Goal: Information Seeking & Learning: Learn about a topic

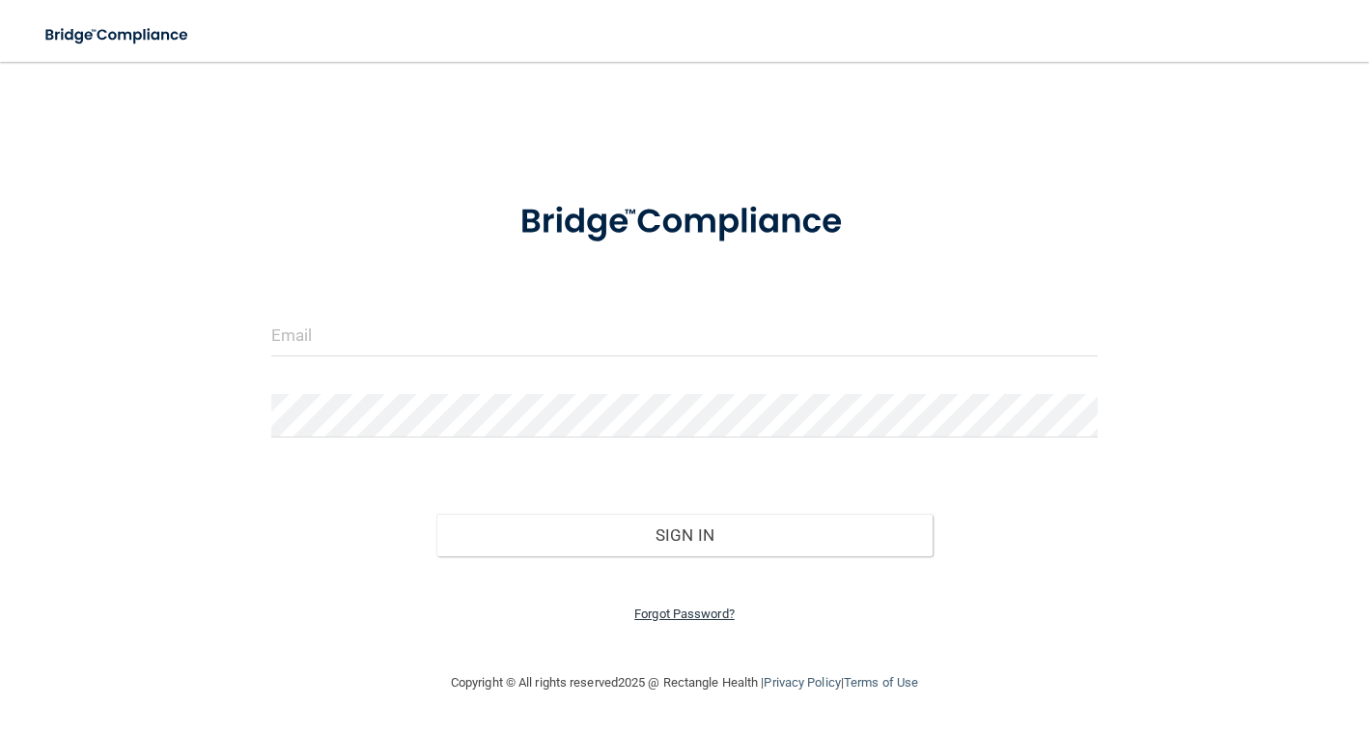
click at [691, 618] on link "Forgot Password?" at bounding box center [684, 613] width 100 height 14
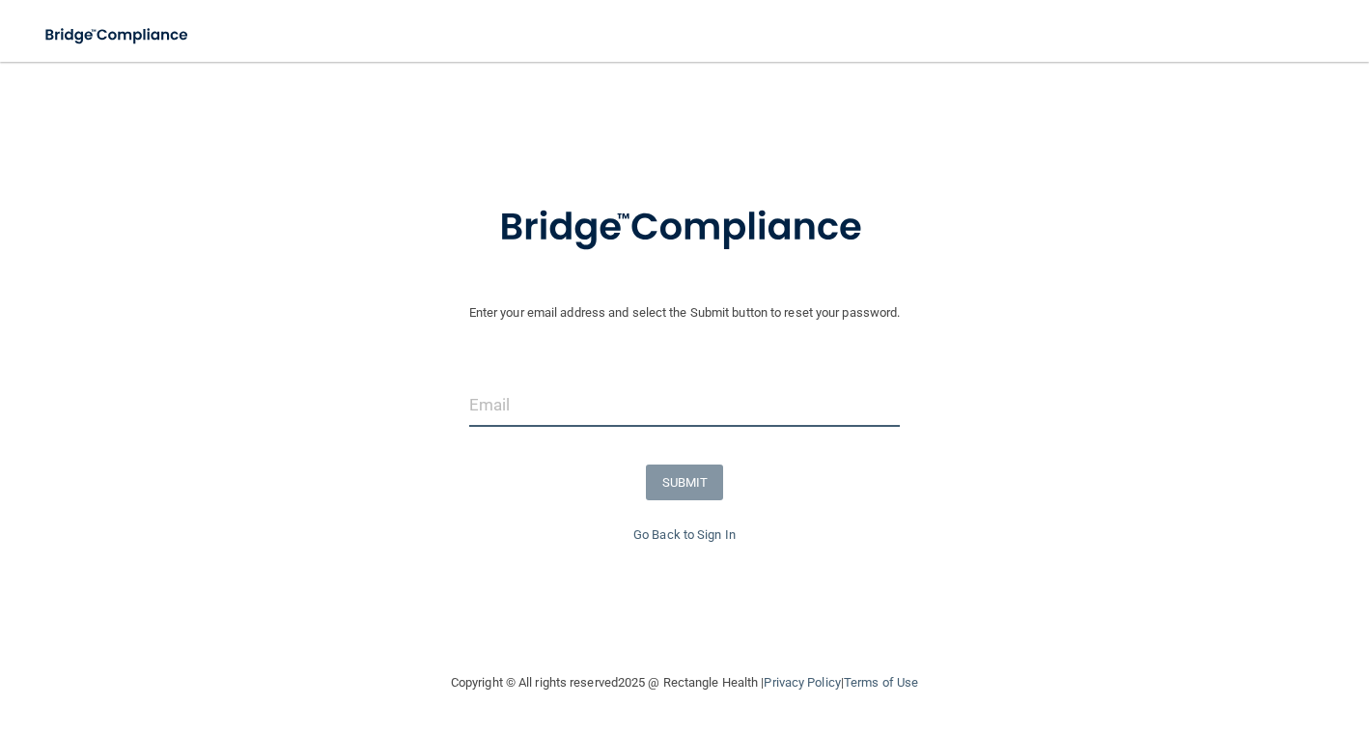
click at [606, 410] on input "email" at bounding box center [684, 404] width 431 height 43
type input "[EMAIL_ADDRESS][DOMAIN_NAME]"
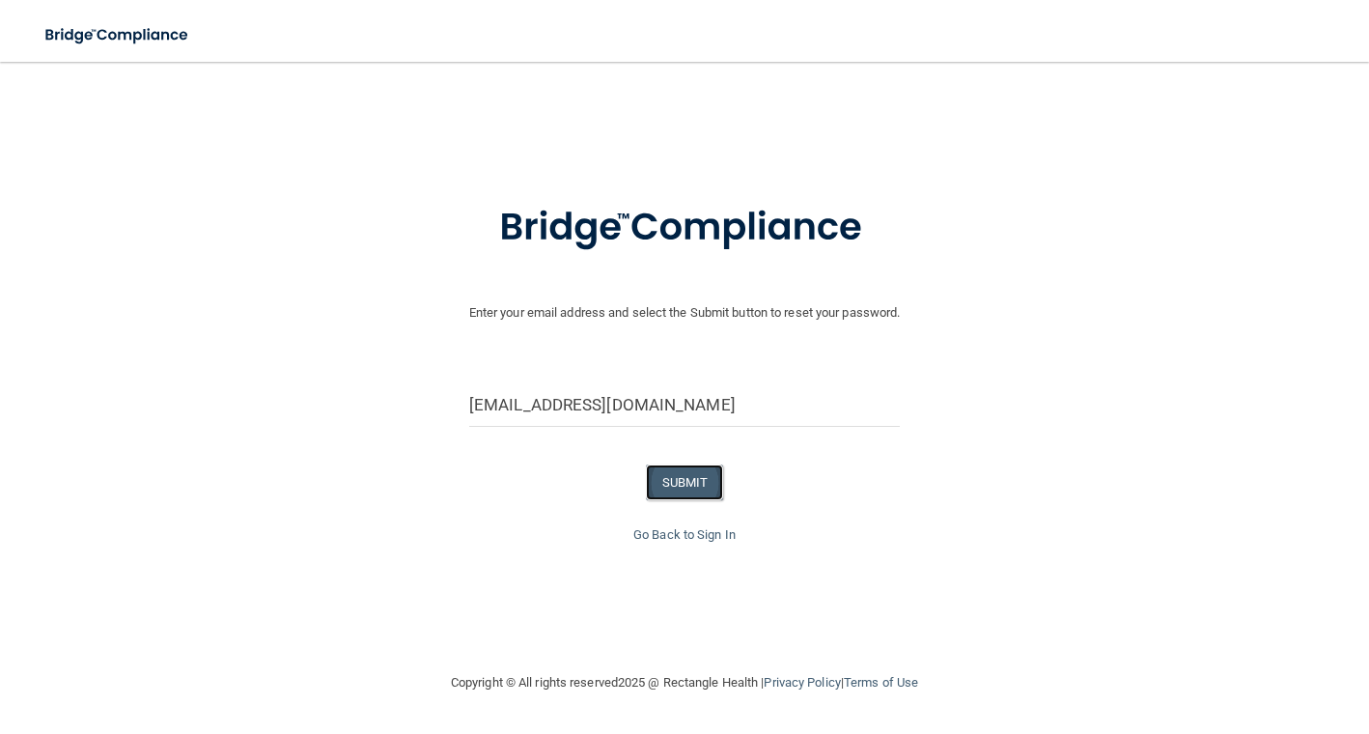
click at [699, 478] on button "SUBMIT" at bounding box center [685, 482] width 78 height 36
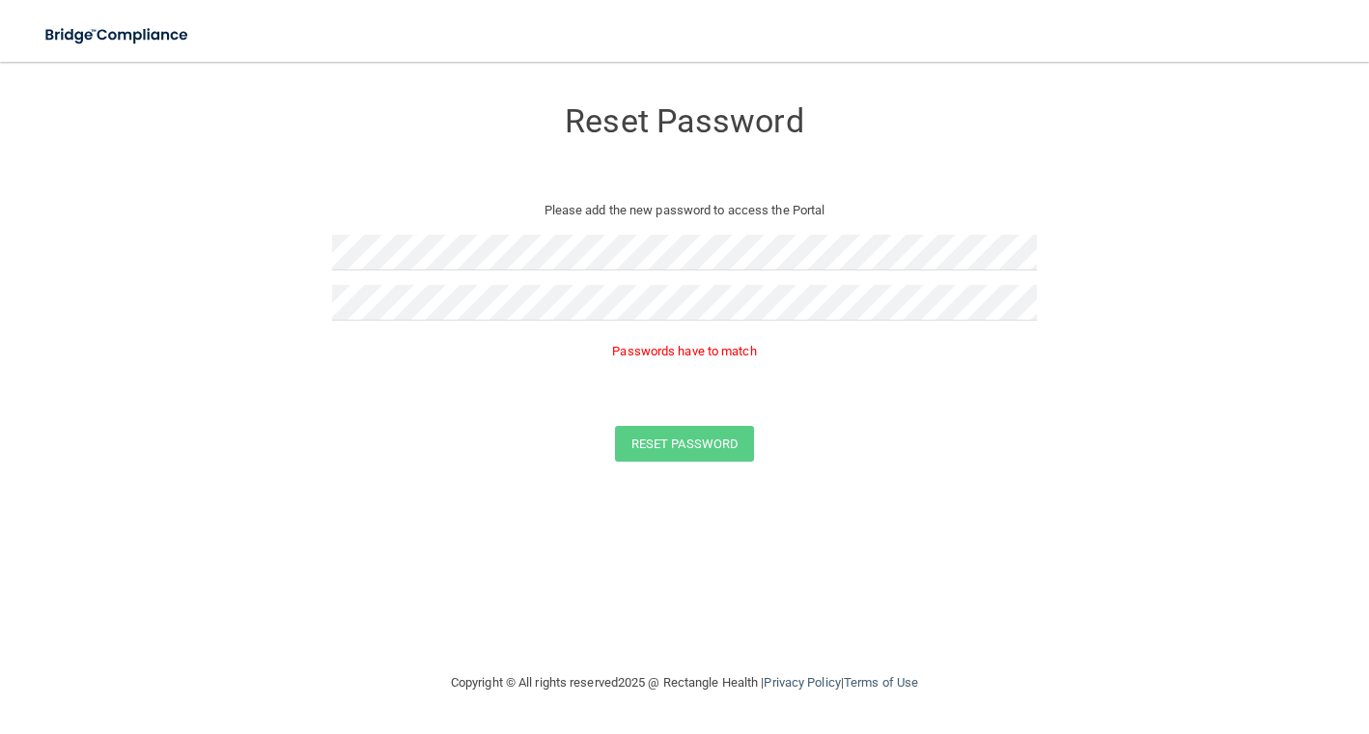
click at [611, 426] on div "Reset Password" at bounding box center [684, 444] width 1321 height 36
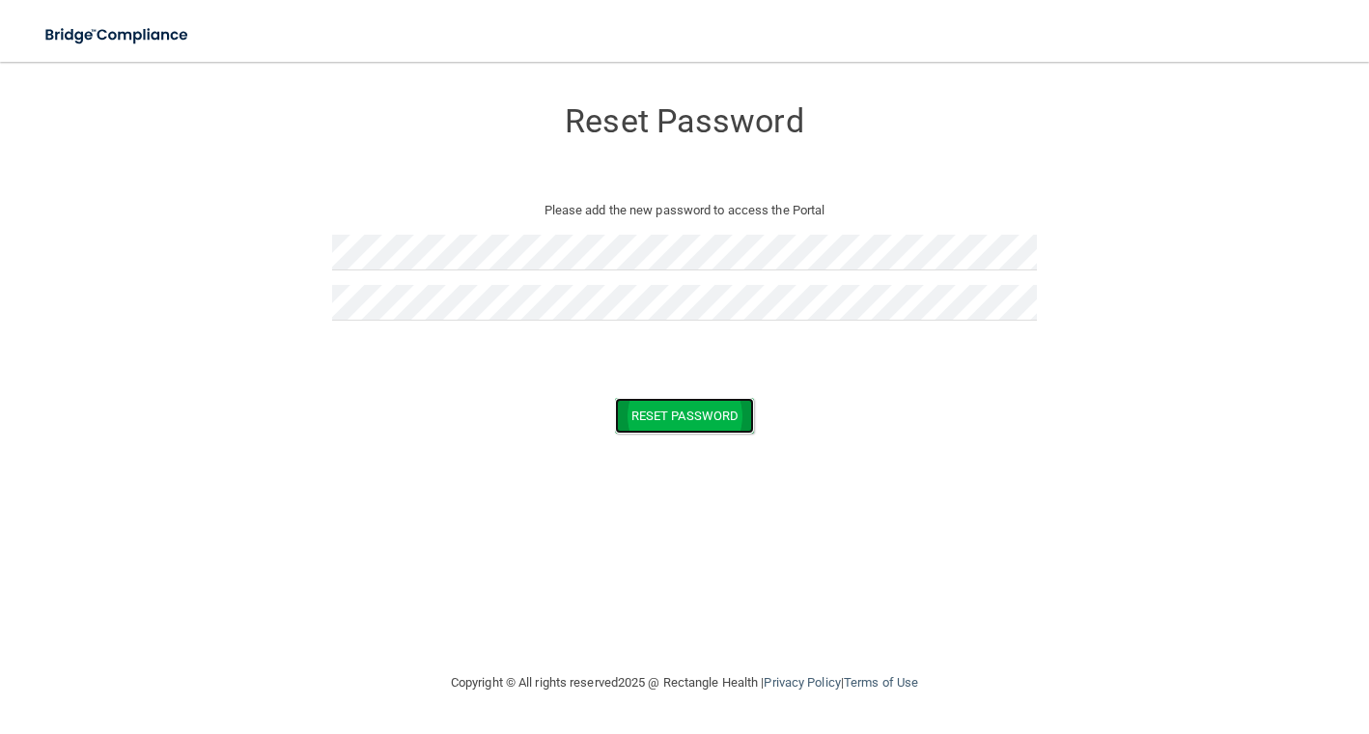
click at [712, 408] on button "Reset Password" at bounding box center [684, 416] width 139 height 36
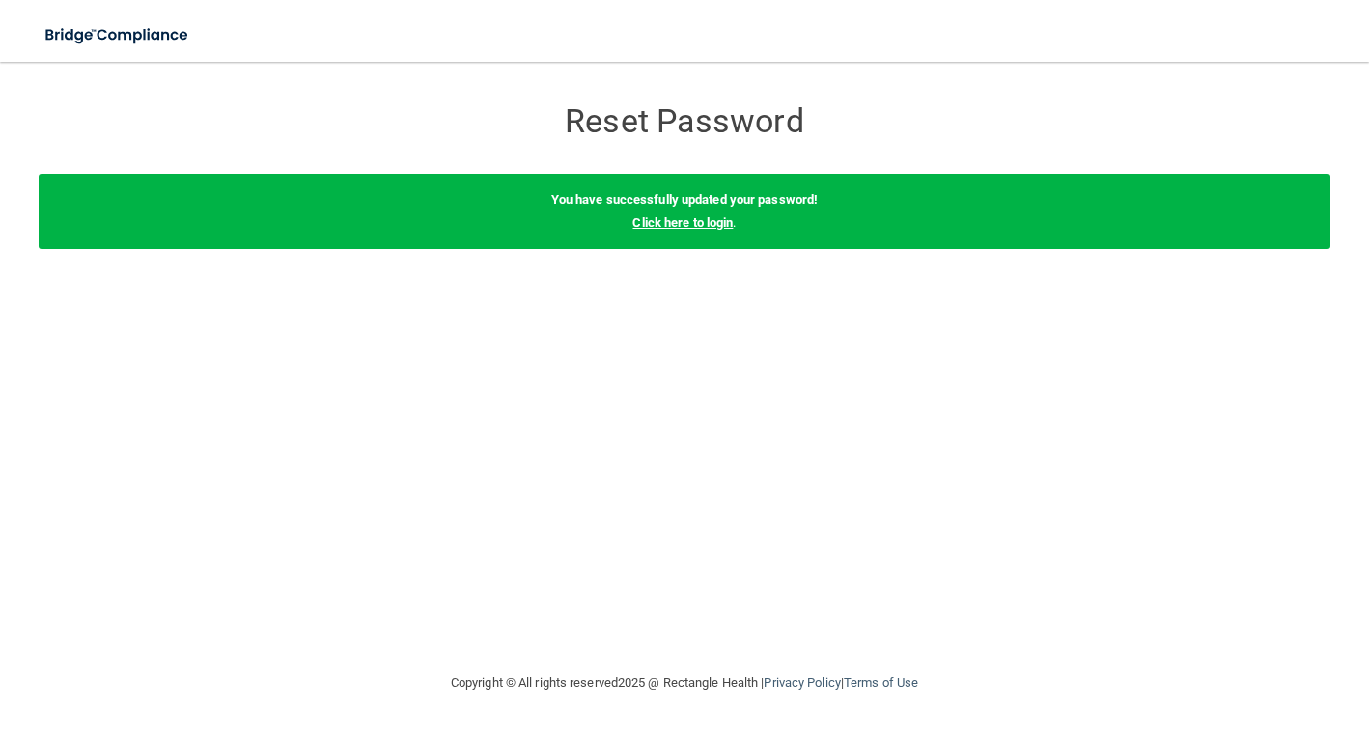
click at [701, 220] on link "Click here to login" at bounding box center [683, 222] width 100 height 14
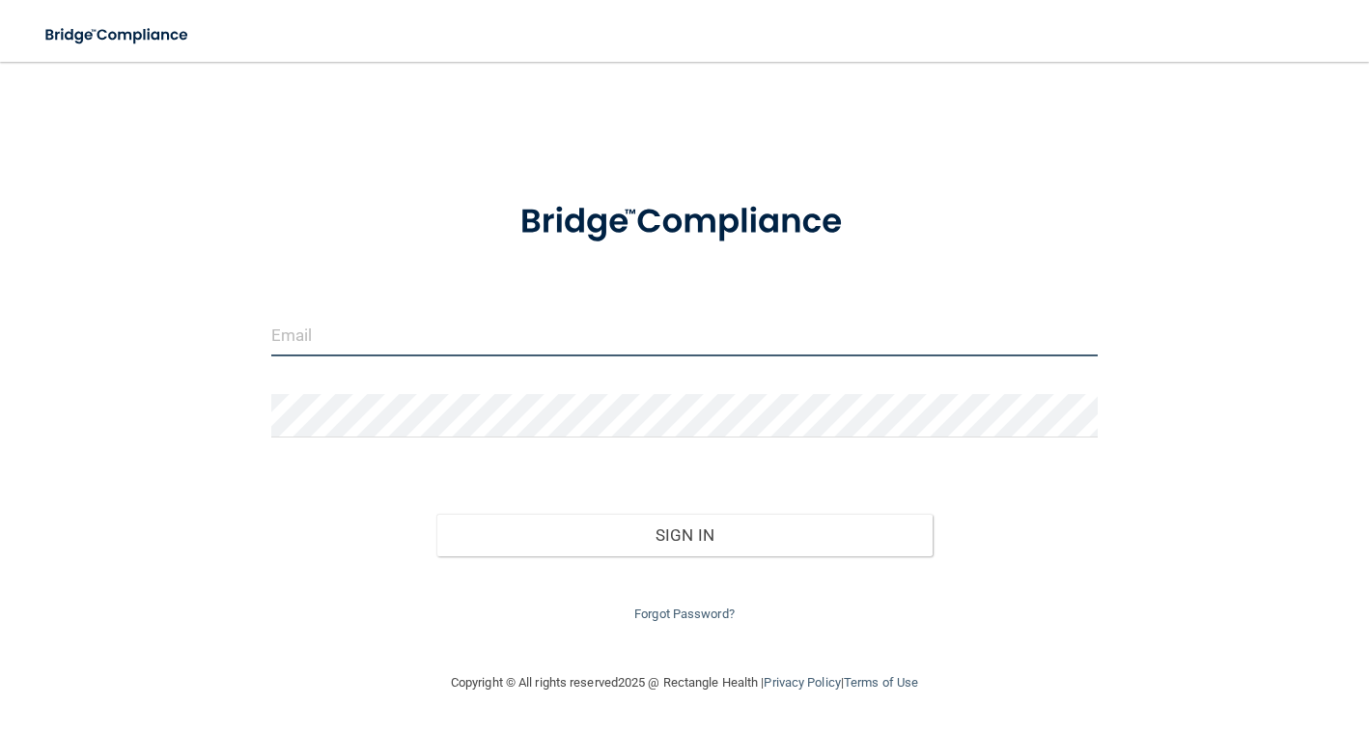
type input "[EMAIL_ADDRESS][DOMAIN_NAME]"
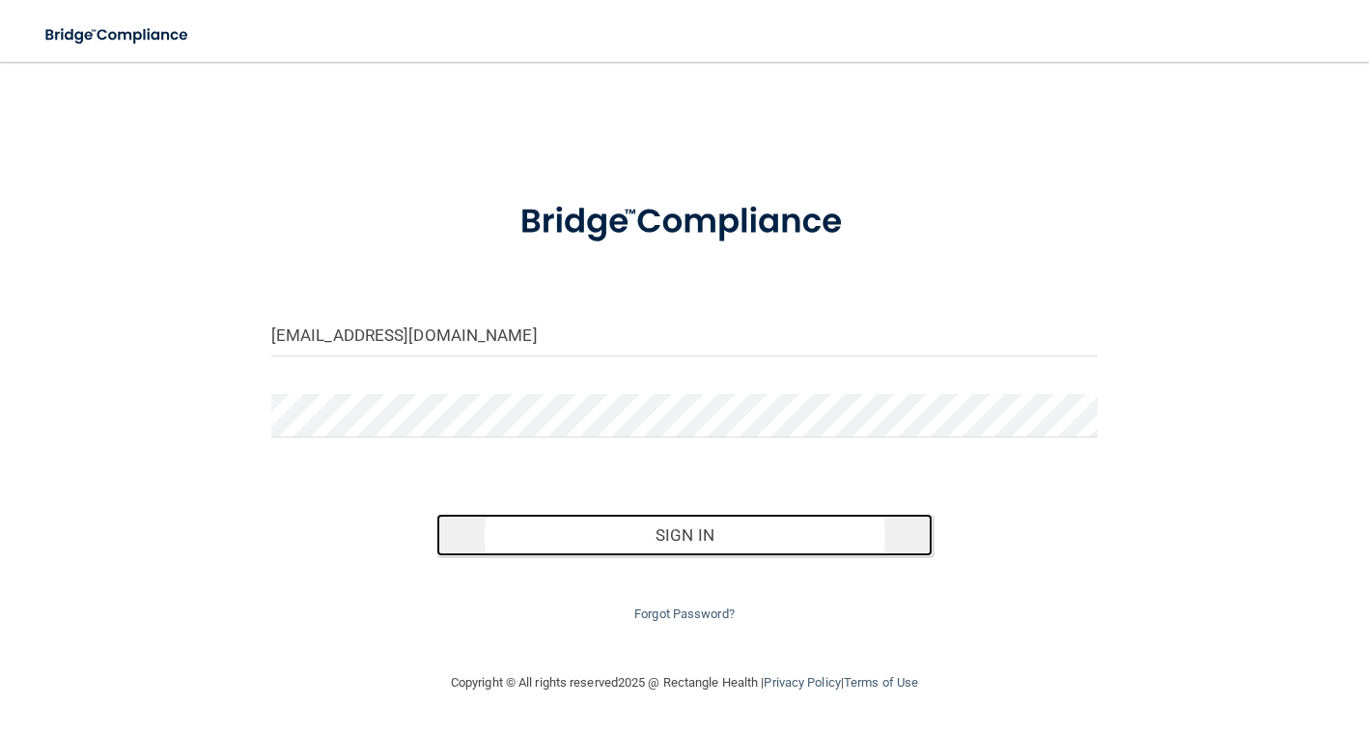
click at [641, 518] on button "Sign In" at bounding box center [684, 535] width 496 height 42
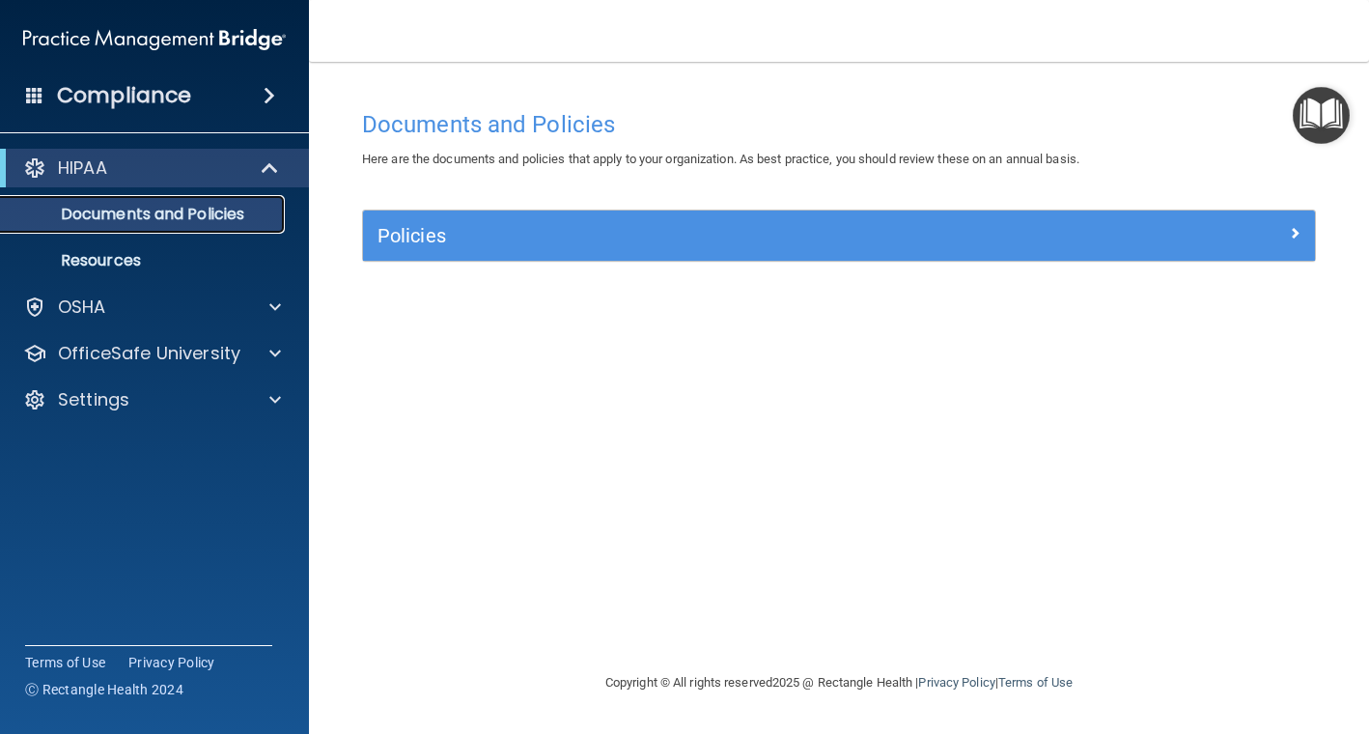
click at [202, 222] on p "Documents and Policies" at bounding box center [145, 214] width 264 height 19
click at [725, 251] on div "Policies" at bounding box center [839, 236] width 952 height 50
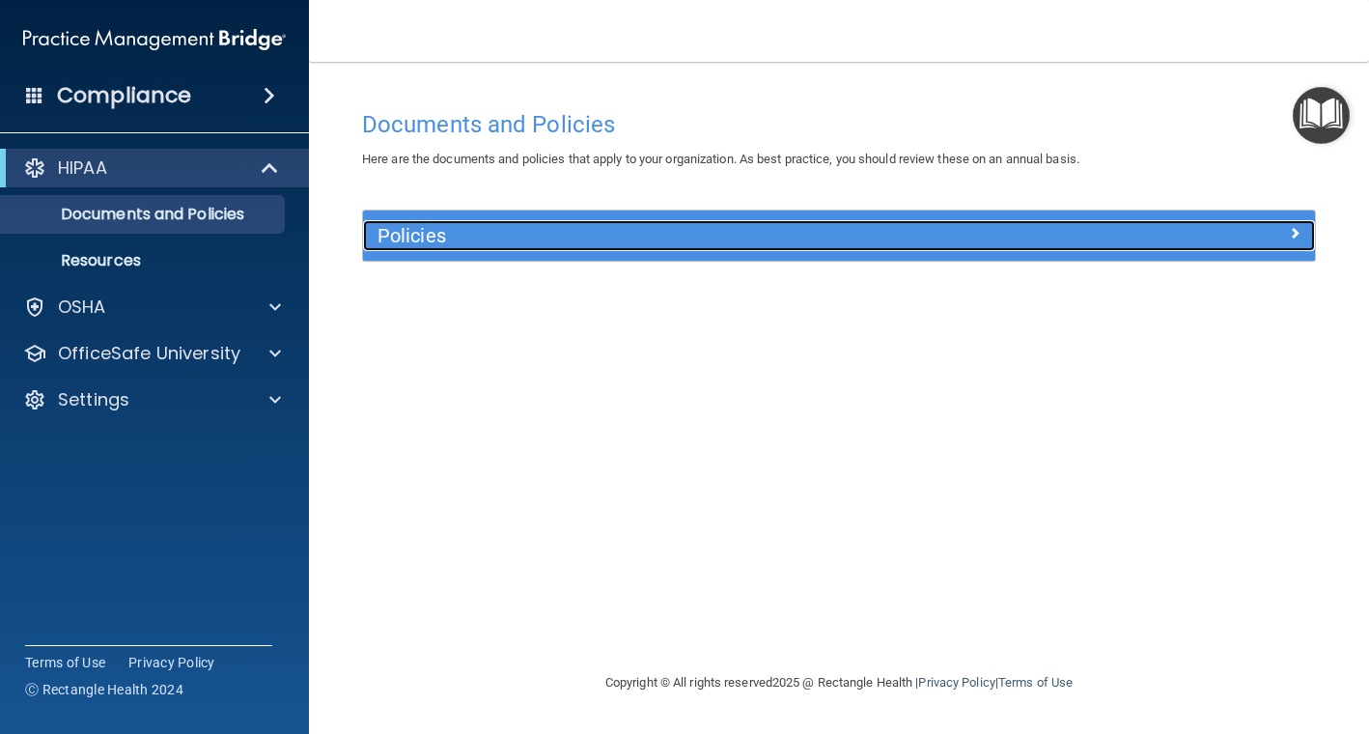
click at [1294, 234] on span at bounding box center [1295, 232] width 12 height 23
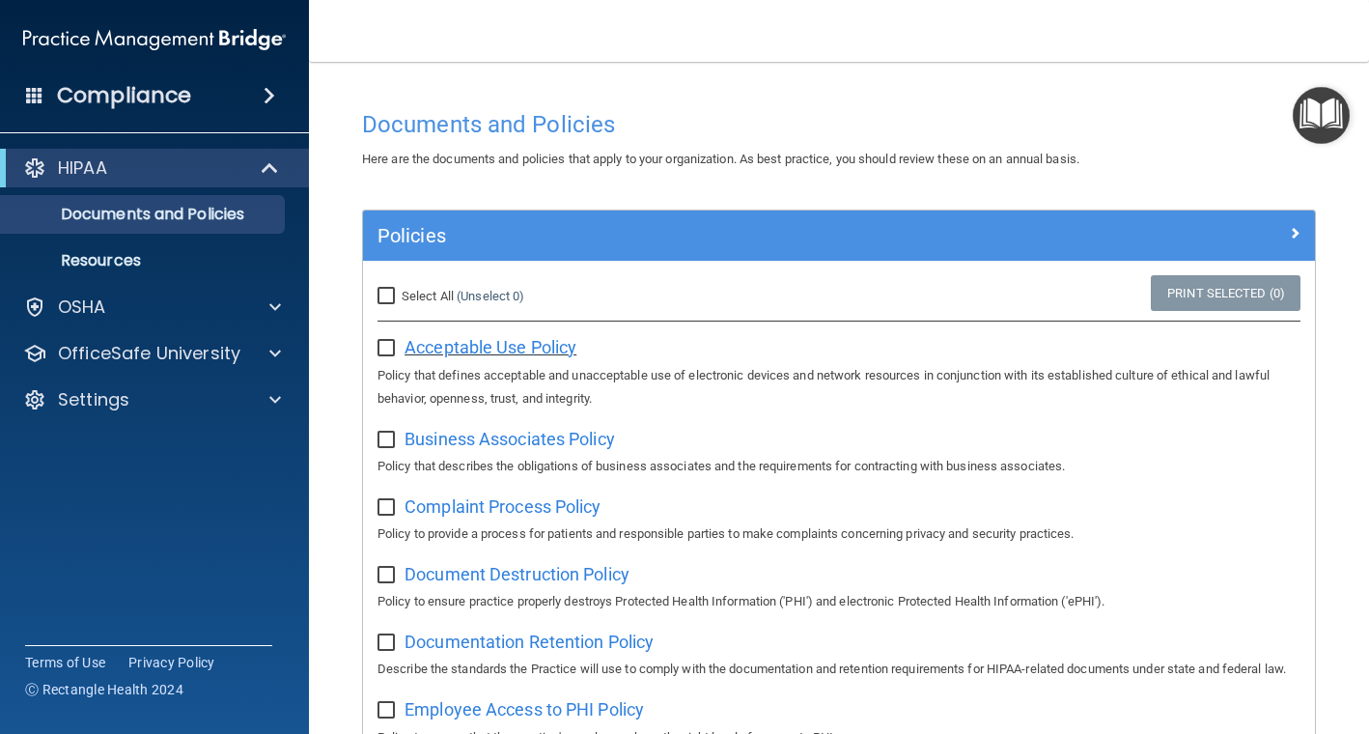
click at [488, 350] on span "Acceptable Use Policy" at bounding box center [491, 347] width 172 height 20
click at [399, 341] on input "checkbox" at bounding box center [389, 348] width 22 height 15
checkbox input "true"
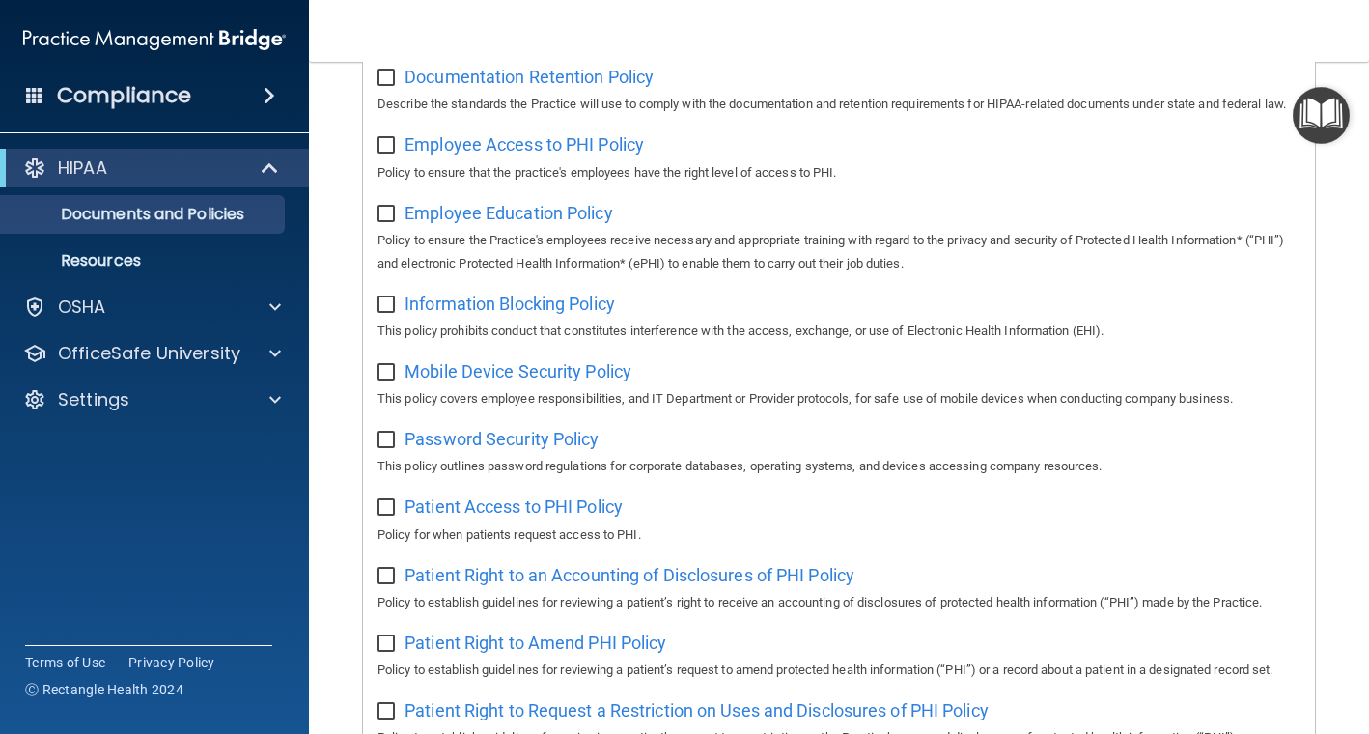
scroll to position [1262, 0]
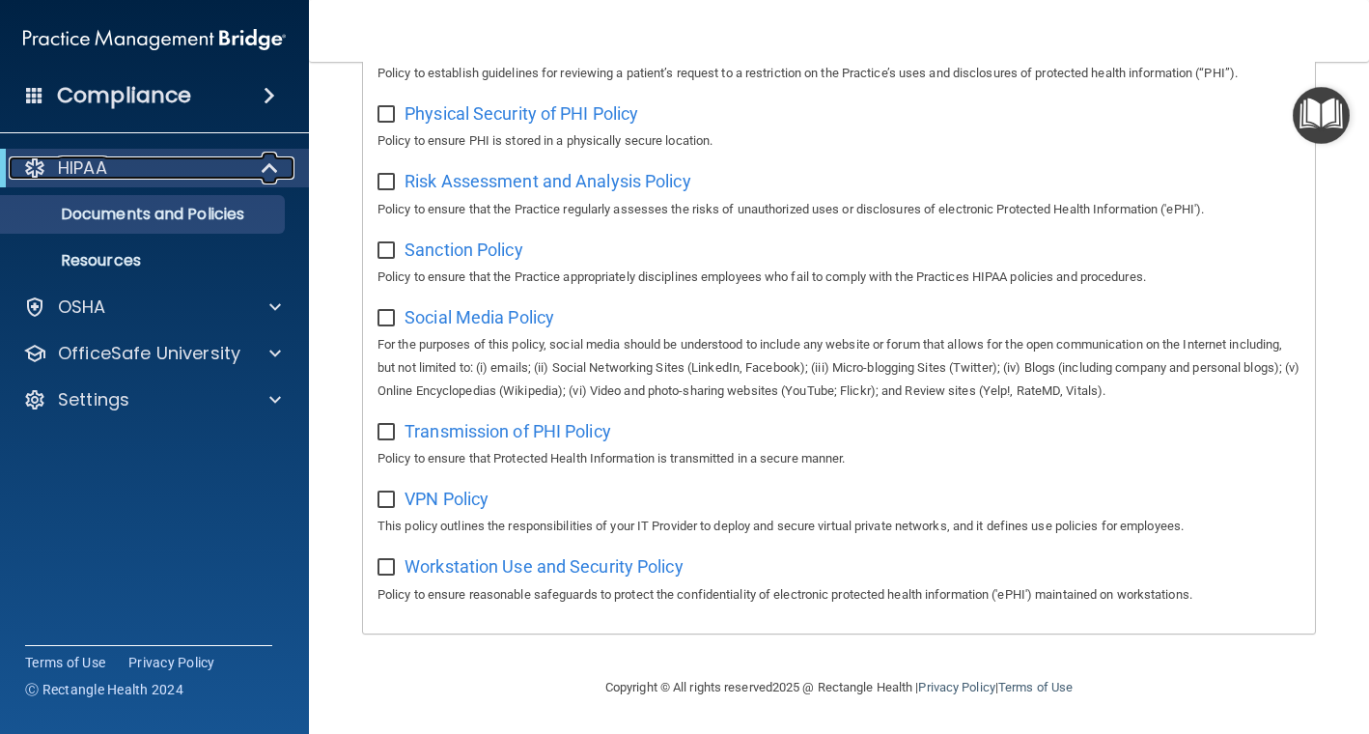
click at [92, 173] on p "HIPAA" at bounding box center [82, 167] width 49 height 23
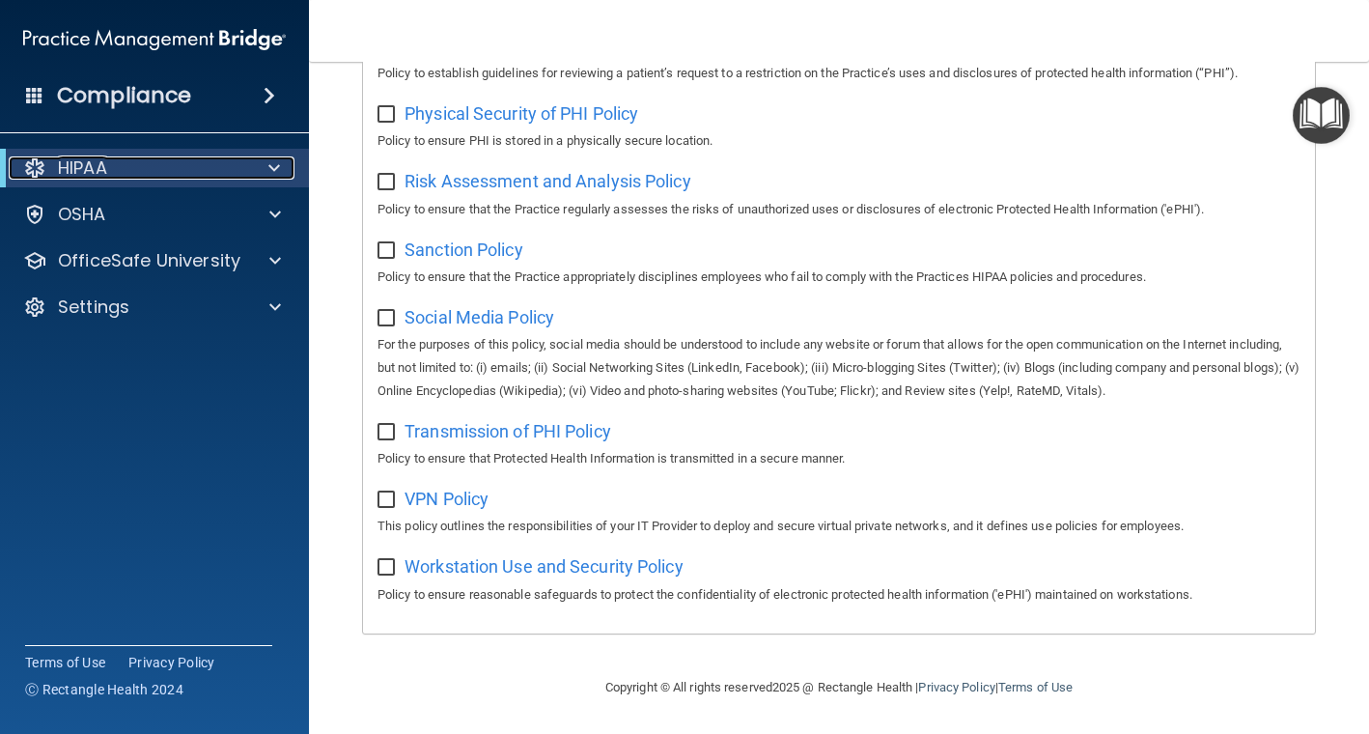
click at [92, 173] on p "HIPAA" at bounding box center [82, 167] width 49 height 23
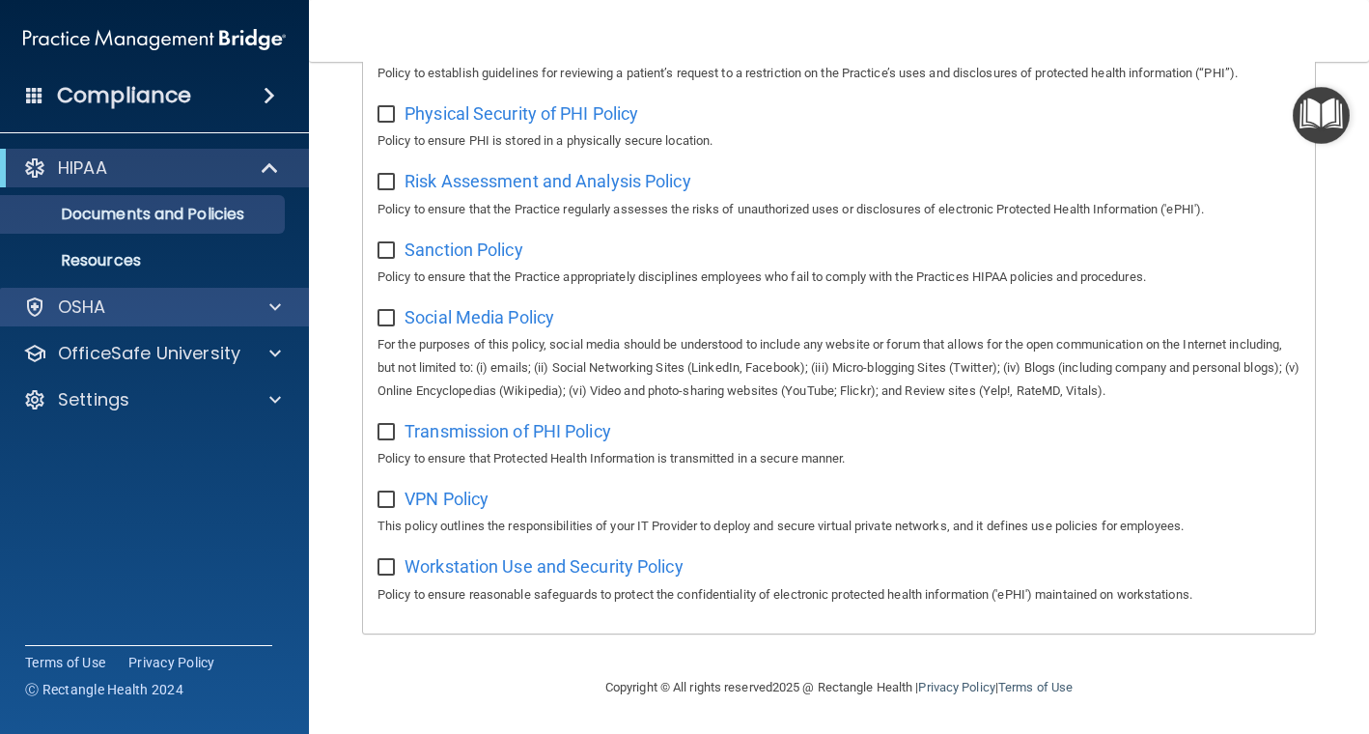
click at [102, 293] on div "OSHA" at bounding box center [155, 307] width 310 height 39
click at [260, 302] on div at bounding box center [272, 307] width 48 height 23
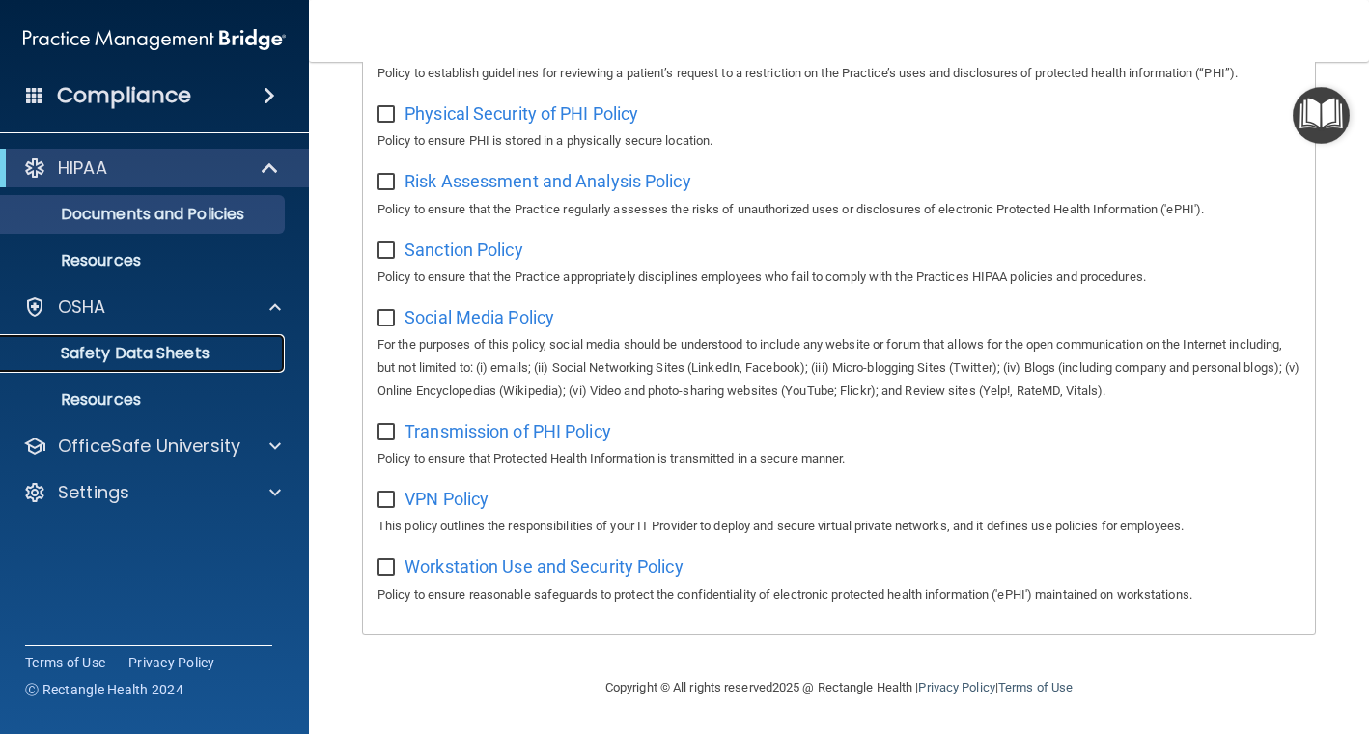
click at [191, 359] on p "Safety Data Sheets" at bounding box center [145, 353] width 264 height 19
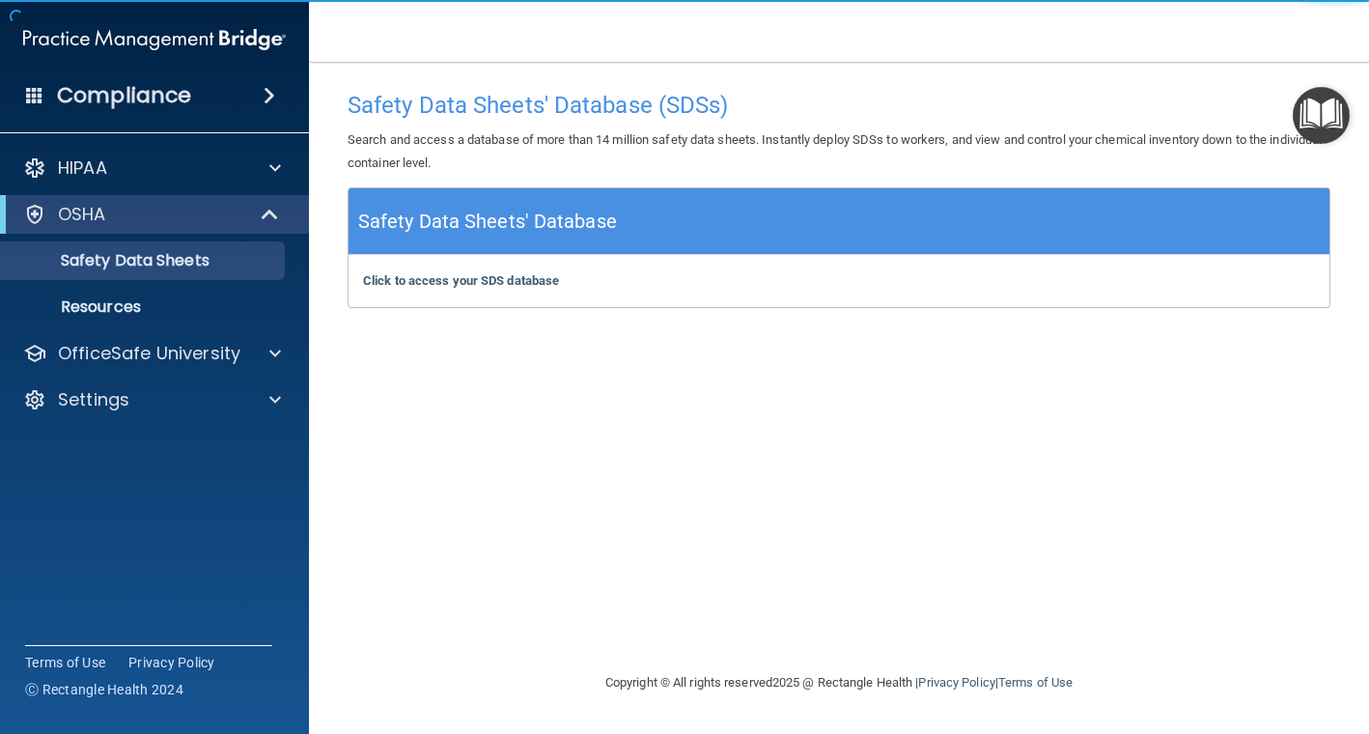
click at [561, 284] on div "Click to access your SDS database Click to access your SDS database" at bounding box center [839, 281] width 981 height 52
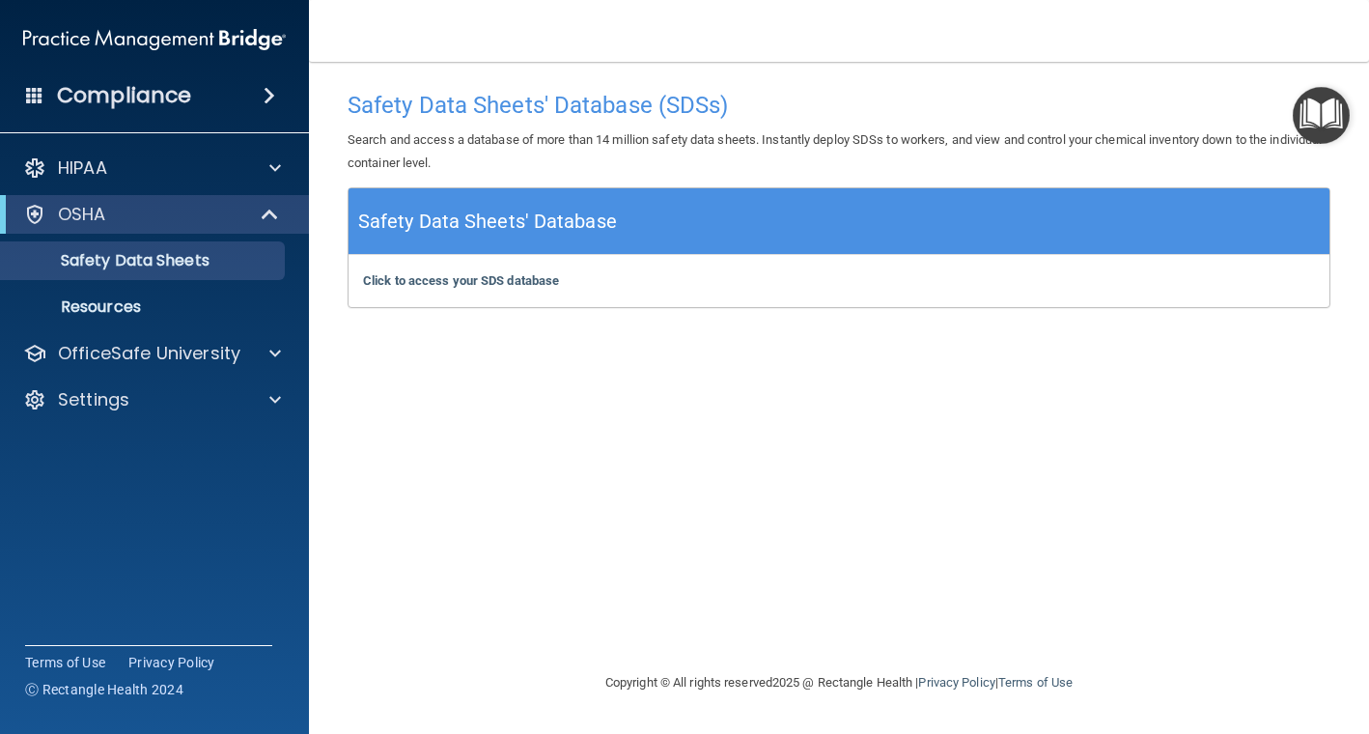
click at [558, 238] on h5 "Safety Data Sheets' Database" at bounding box center [487, 222] width 259 height 34
click at [539, 205] on h5 "Safety Data Sheets' Database" at bounding box center [487, 222] width 259 height 34
click at [267, 80] on div "Compliance" at bounding box center [154, 95] width 309 height 42
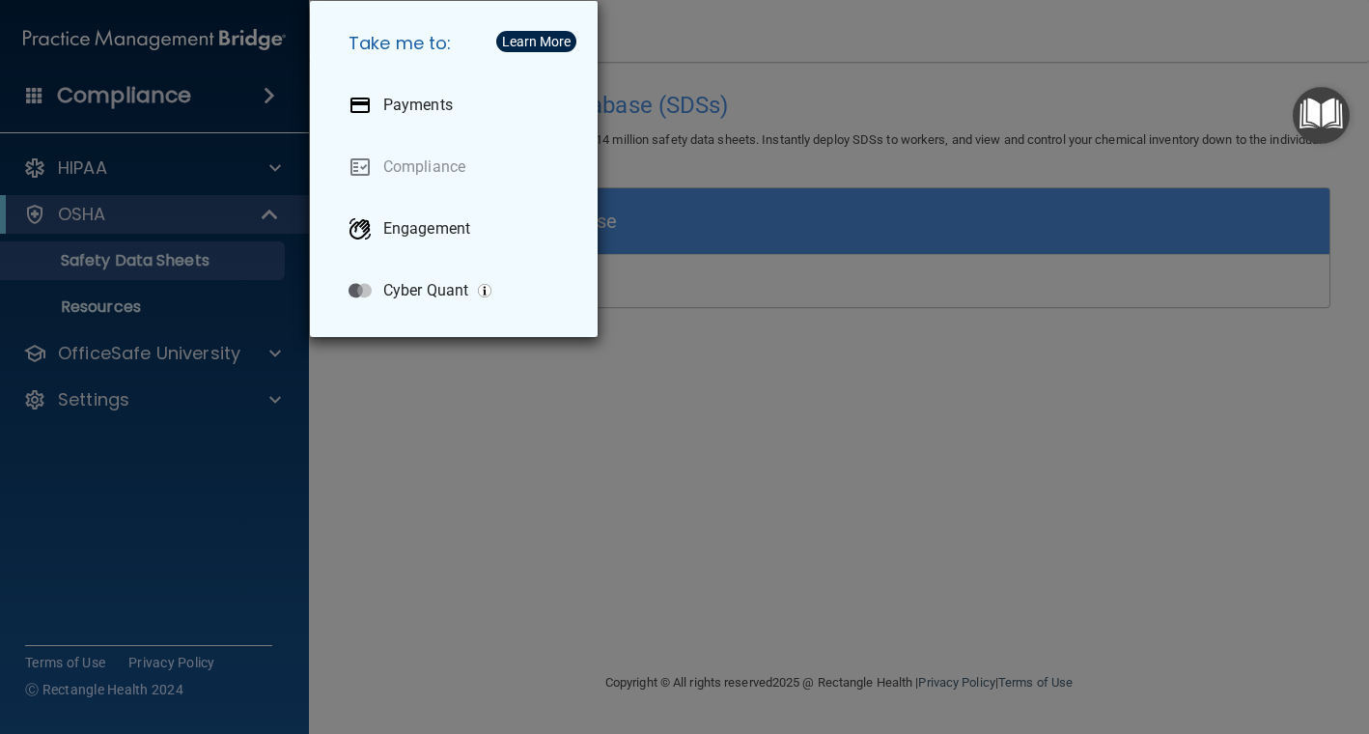
click at [773, 453] on div "Take me to: Payments Compliance Engagement Cyber Quant" at bounding box center [684, 367] width 1369 height 734
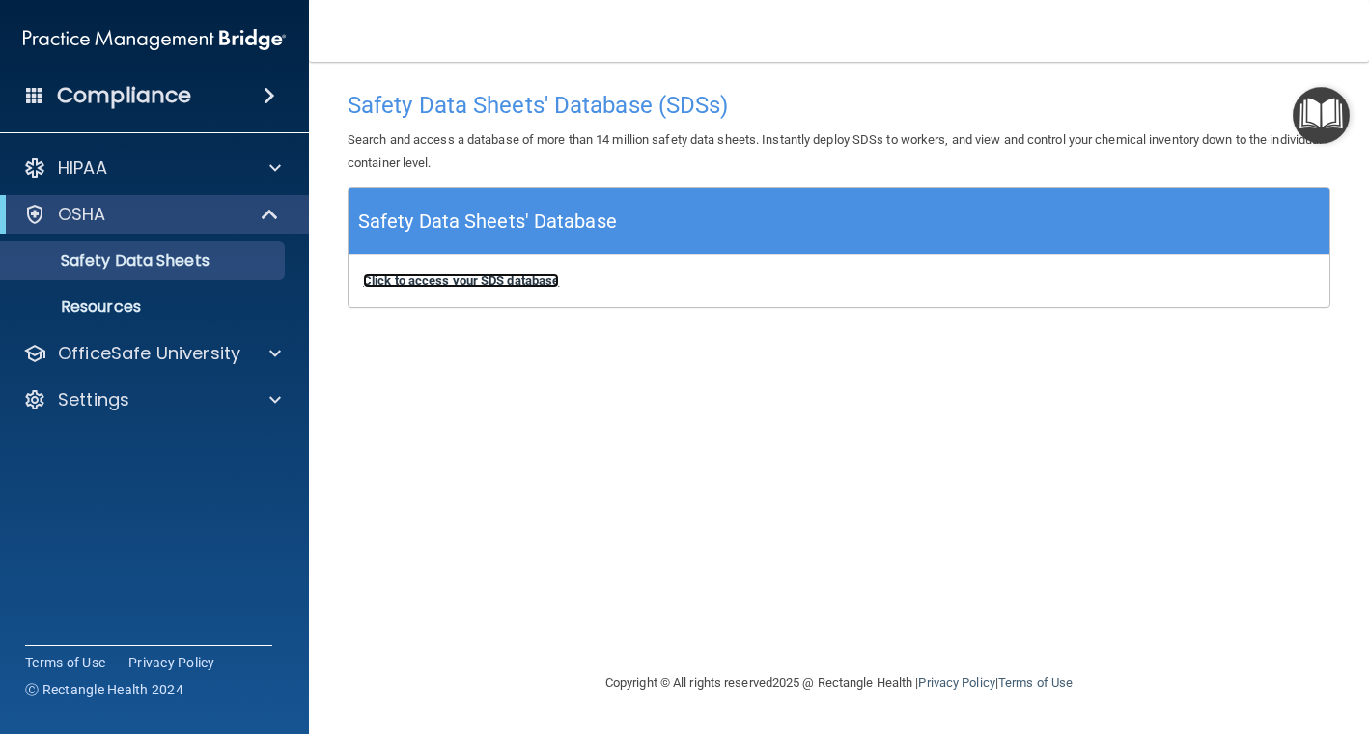
click at [465, 286] on b "Click to access your SDS database" at bounding box center [461, 280] width 196 height 14
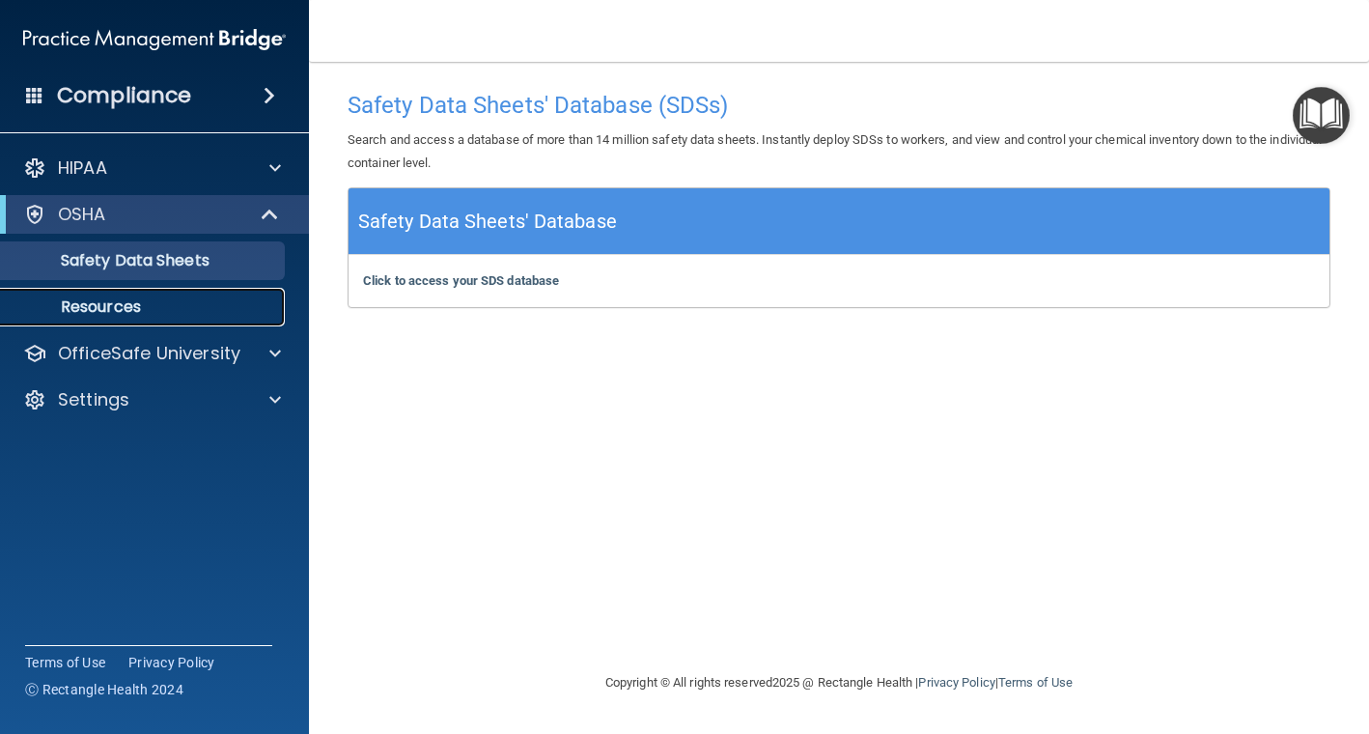
click at [160, 295] on link "Resources" at bounding box center [133, 307] width 304 height 39
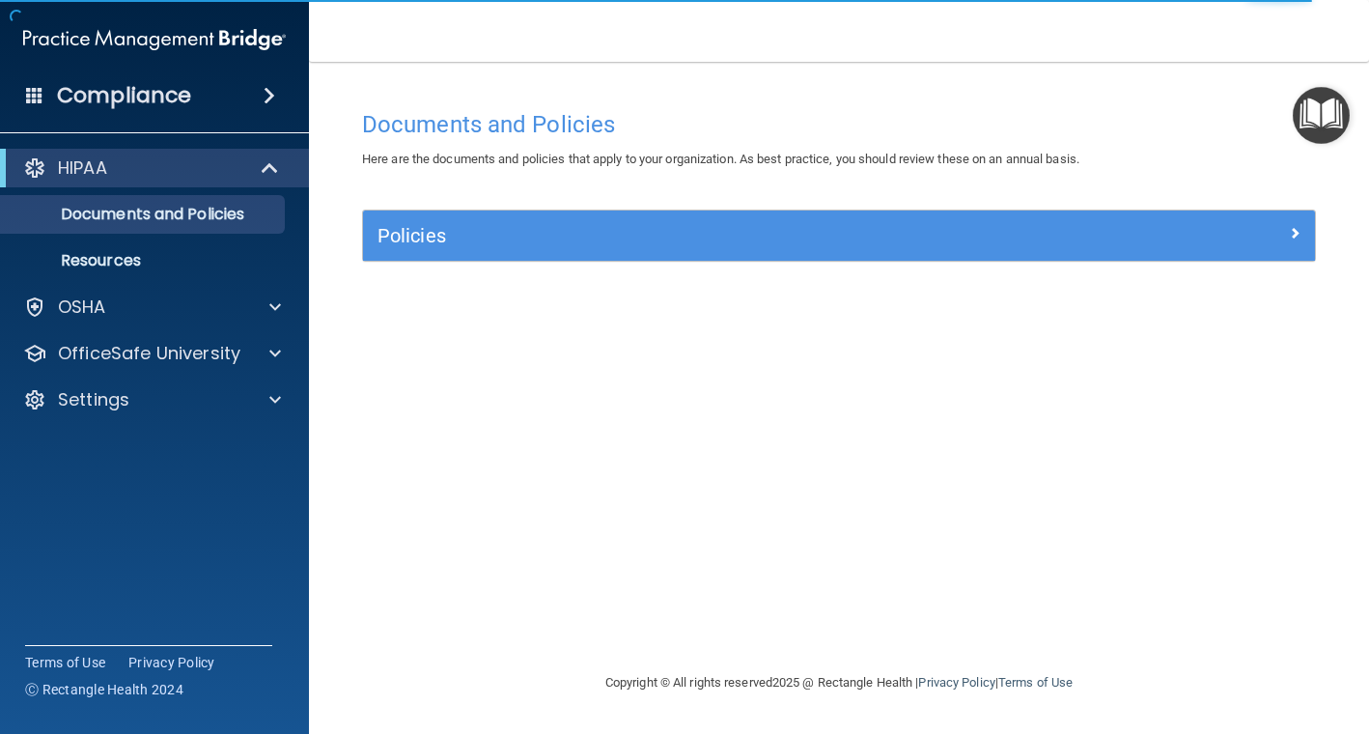
click at [270, 95] on span at bounding box center [270, 95] width 12 height 23
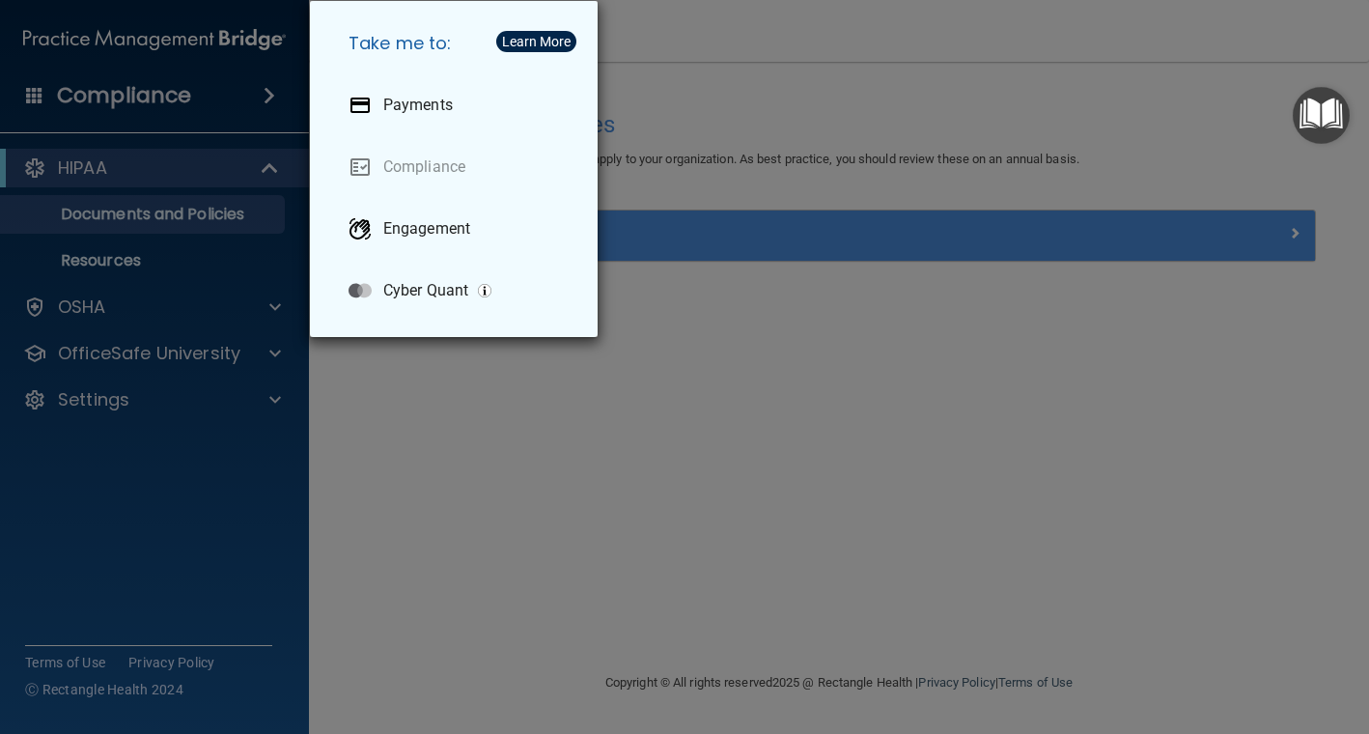
click at [642, 484] on div "Take me to: Payments Compliance Engagement Cyber Quant" at bounding box center [684, 367] width 1369 height 734
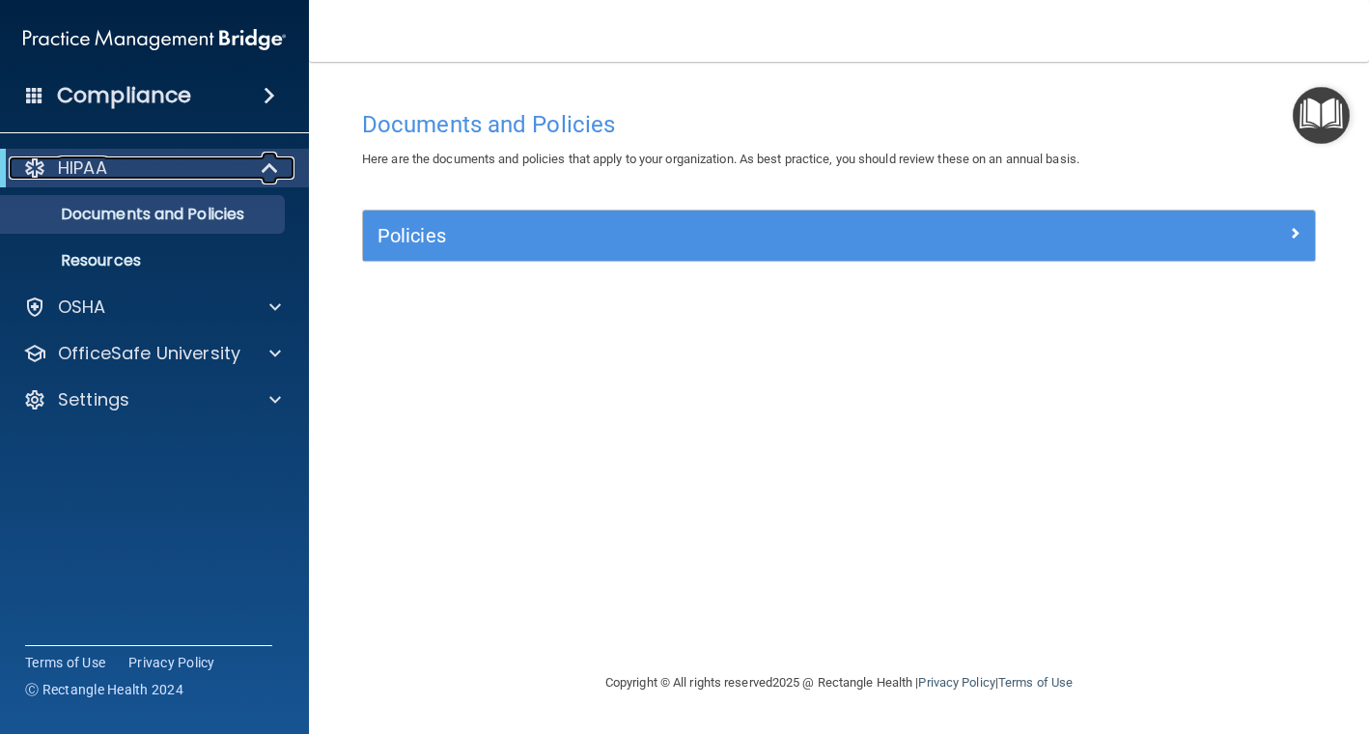
click at [197, 171] on div "HIPAA" at bounding box center [128, 167] width 239 height 23
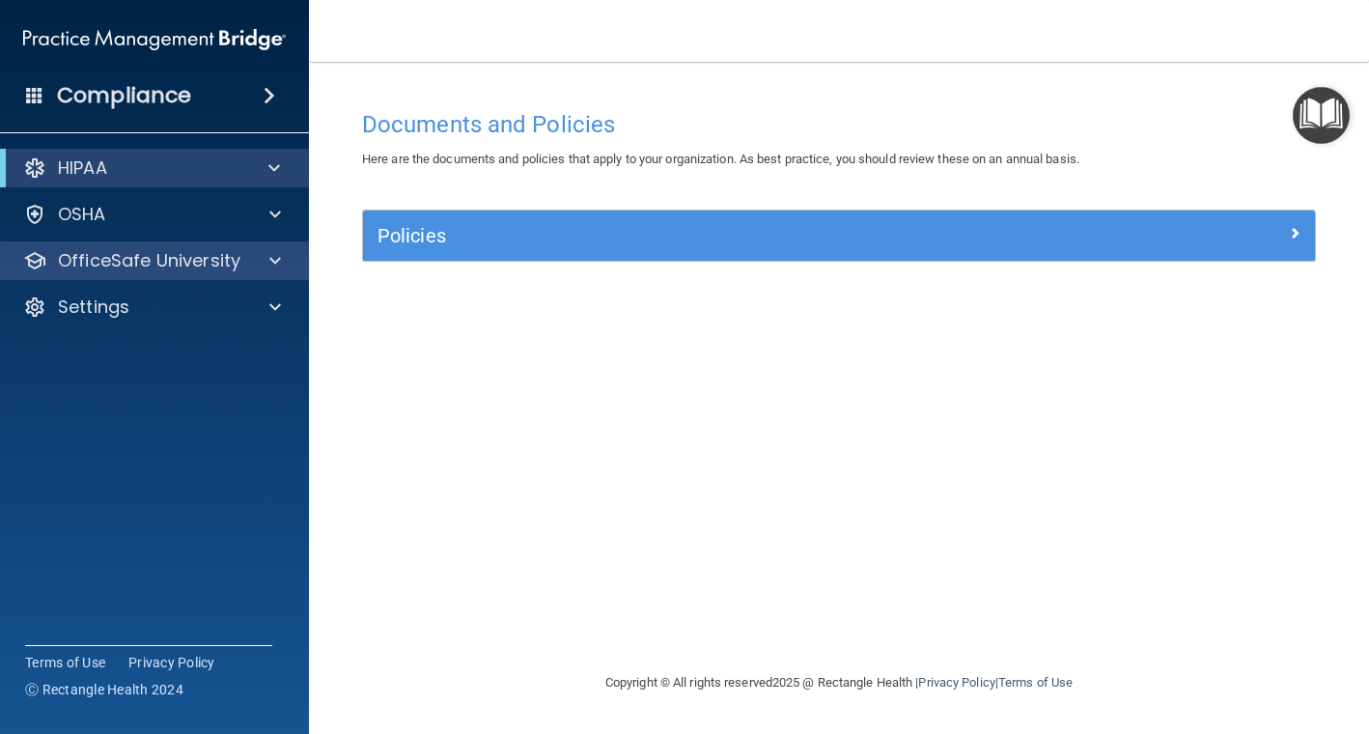
click at [204, 274] on div "OfficeSafe University" at bounding box center [155, 260] width 310 height 39
click at [278, 266] on span at bounding box center [275, 260] width 12 height 23
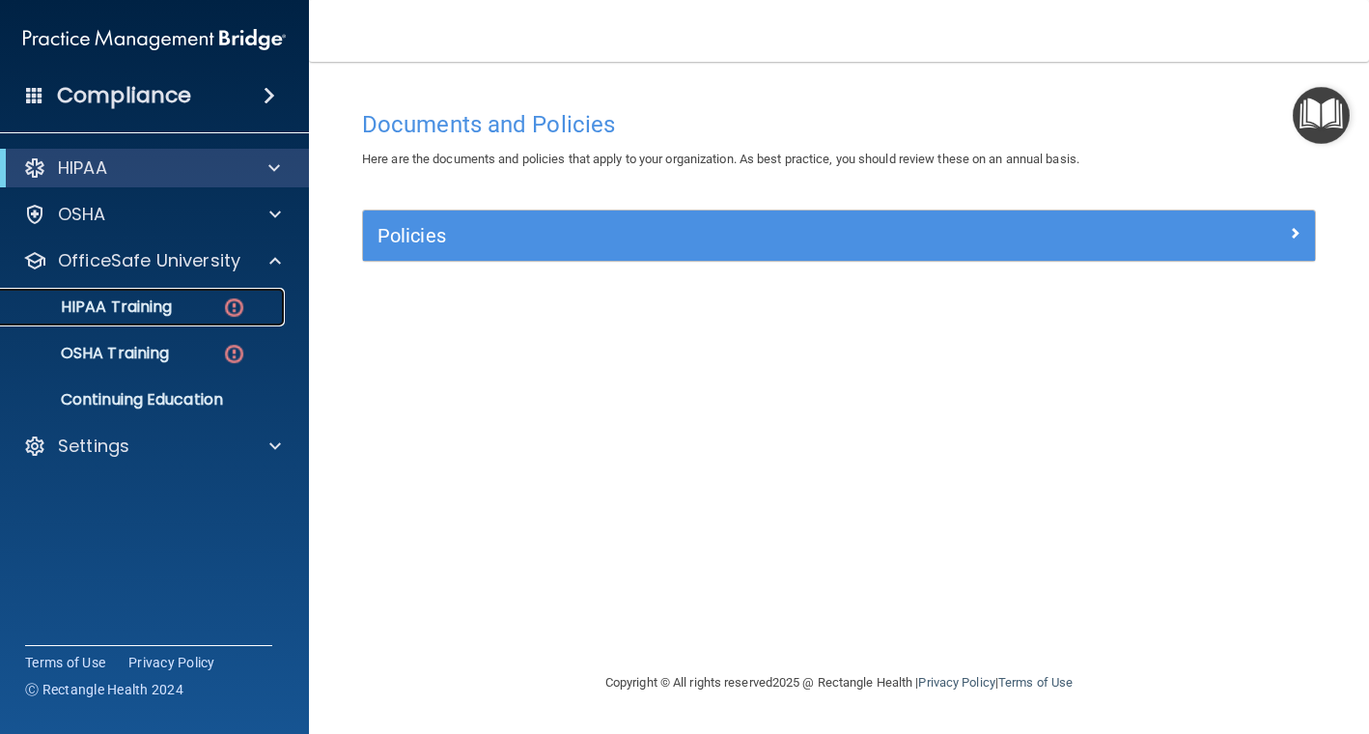
click at [171, 314] on p "HIPAA Training" at bounding box center [92, 306] width 159 height 19
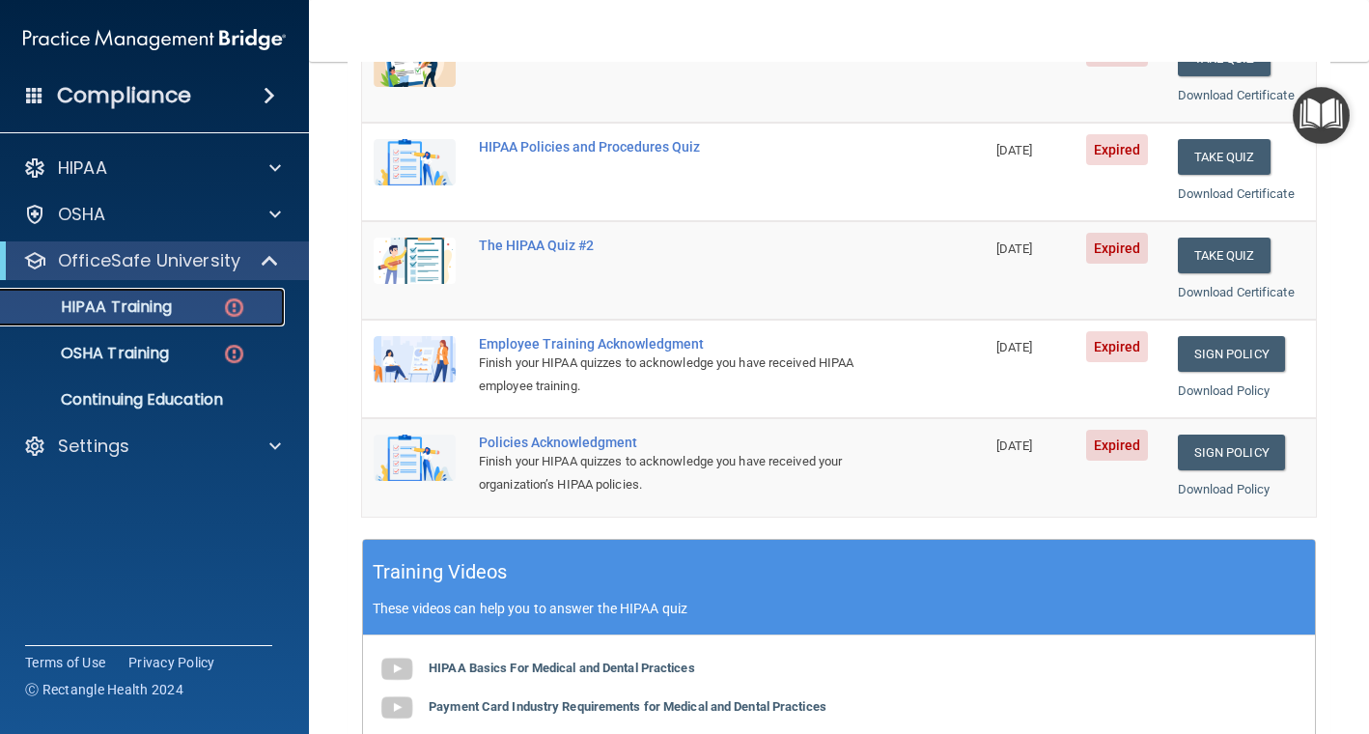
scroll to position [314, 0]
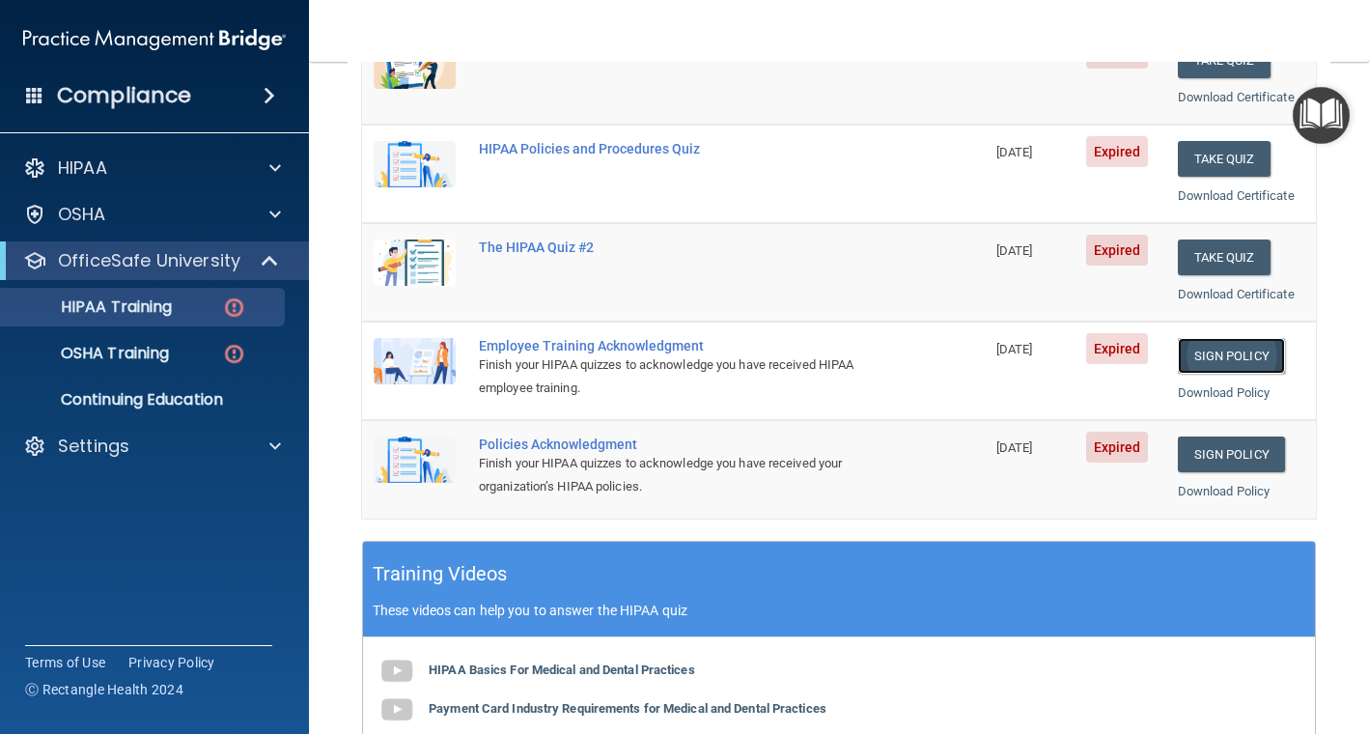
click at [1241, 352] on link "Sign Policy" at bounding box center [1231, 356] width 107 height 36
click at [1249, 361] on link "Sign Policy" at bounding box center [1231, 356] width 107 height 36
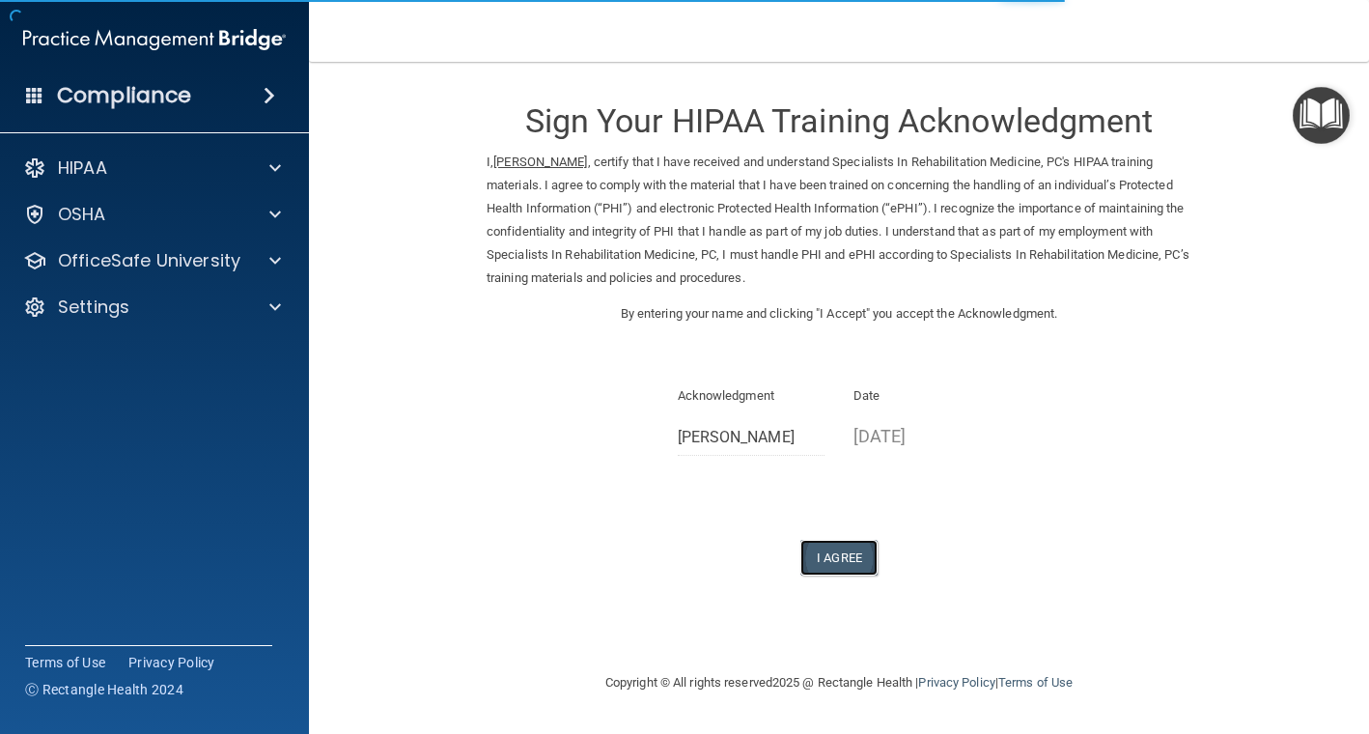
click at [851, 557] on button "I Agree" at bounding box center [839, 558] width 77 height 36
click at [859, 548] on button "I Agree" at bounding box center [839, 558] width 77 height 36
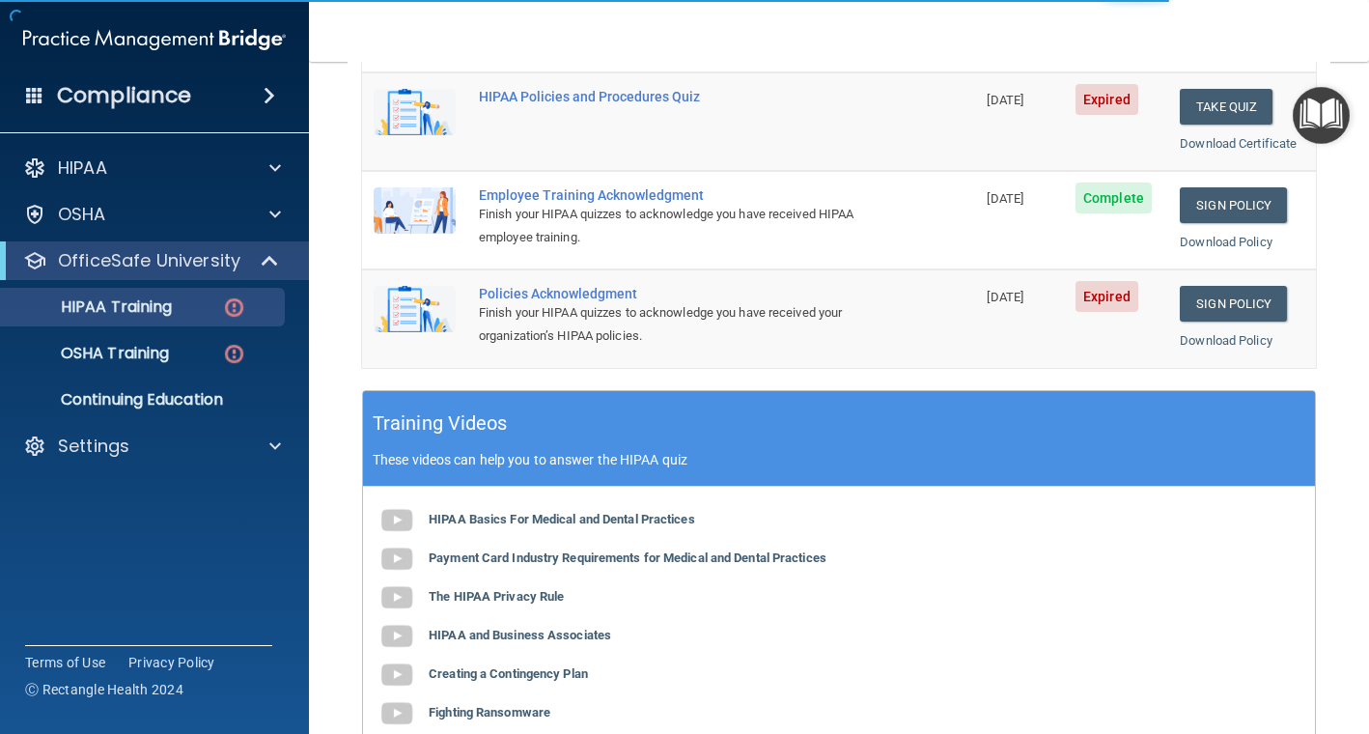
scroll to position [459, 0]
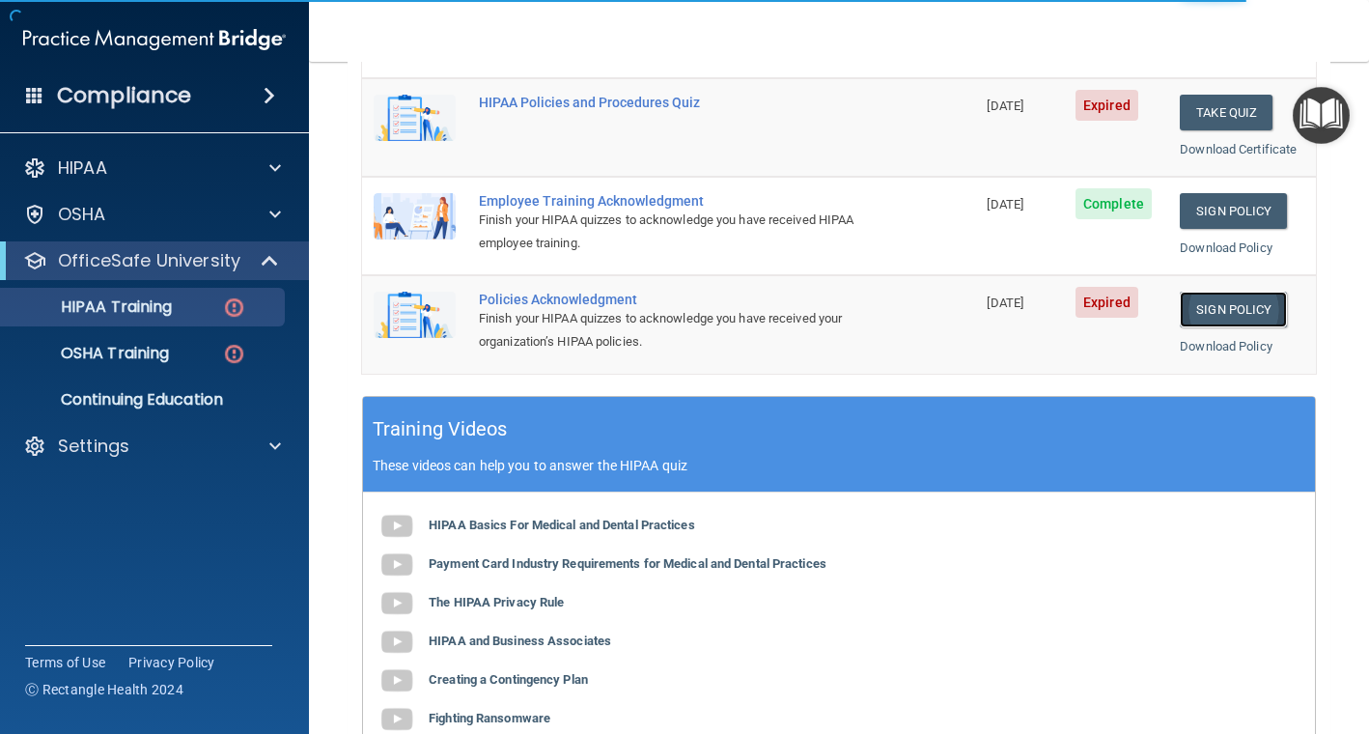
click at [1210, 310] on link "Sign Policy" at bounding box center [1233, 310] width 107 height 36
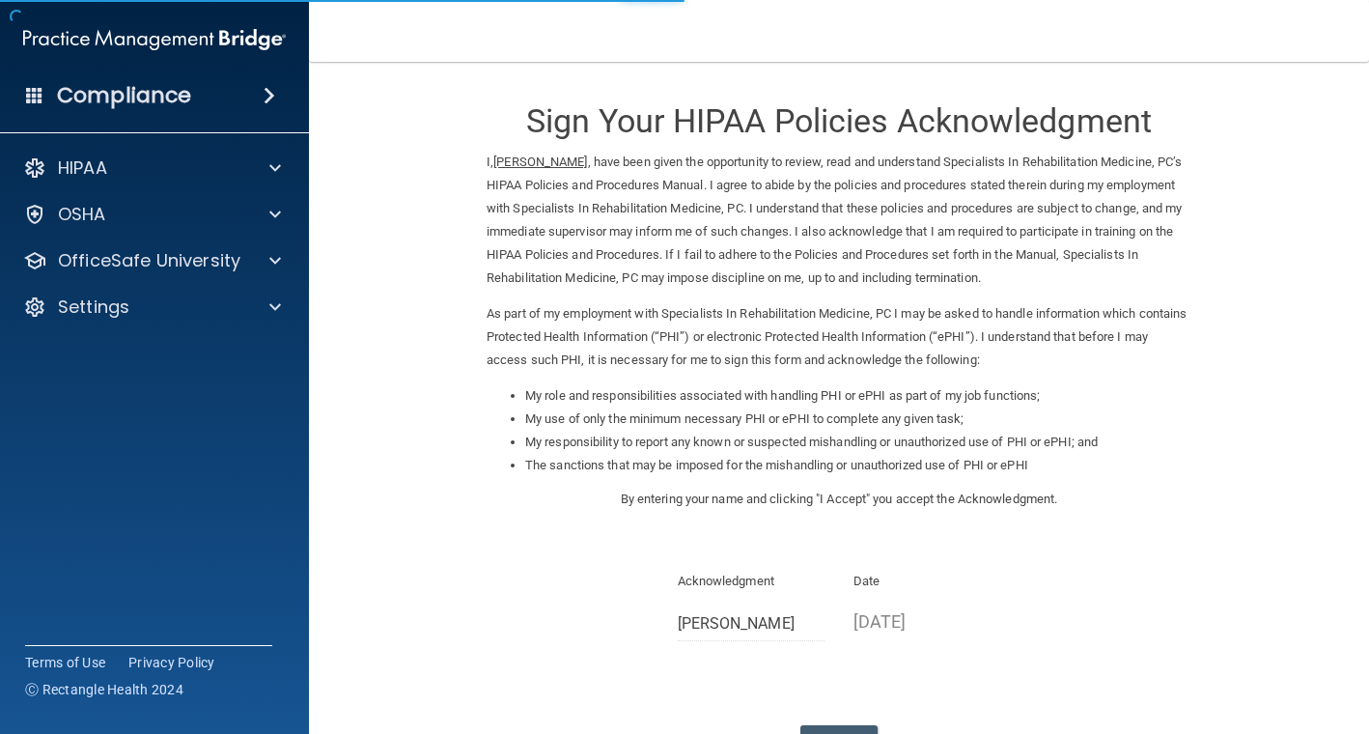
scroll to position [151, 0]
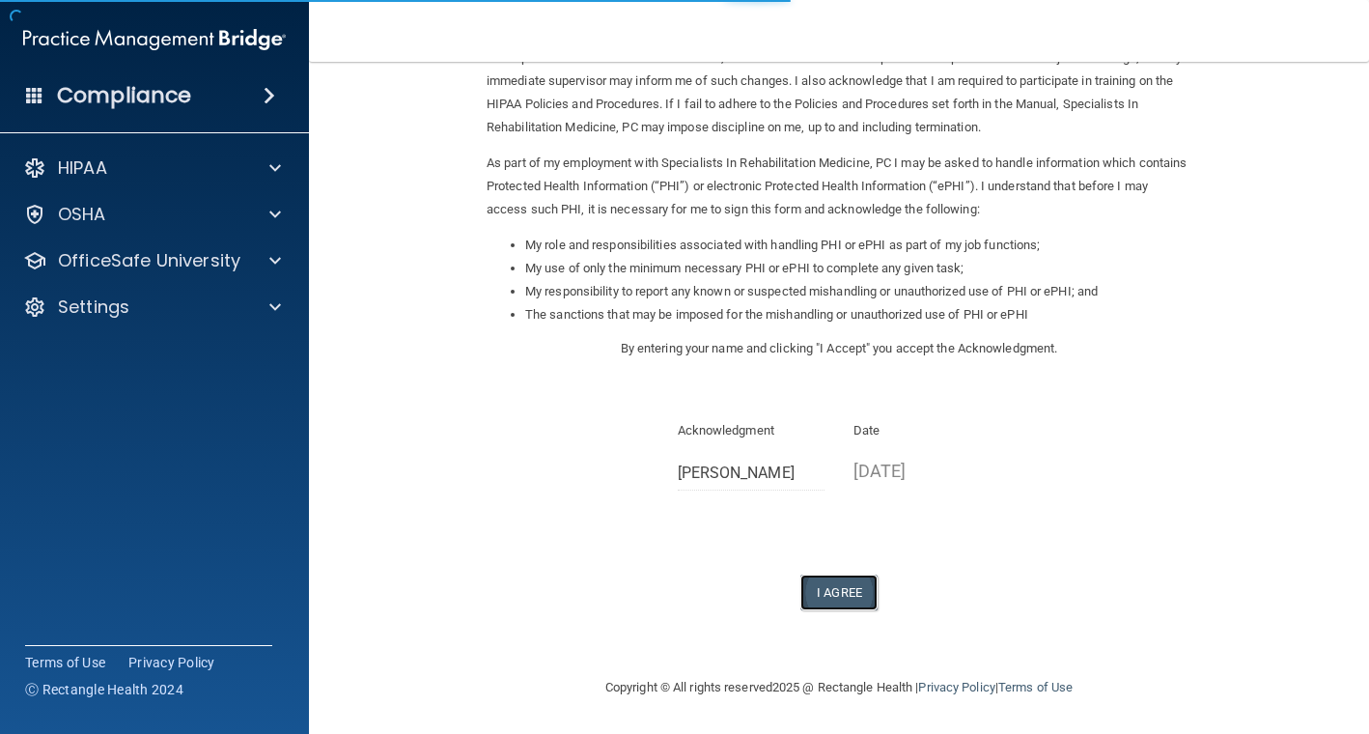
click at [837, 592] on button "I Agree" at bounding box center [839, 593] width 77 height 36
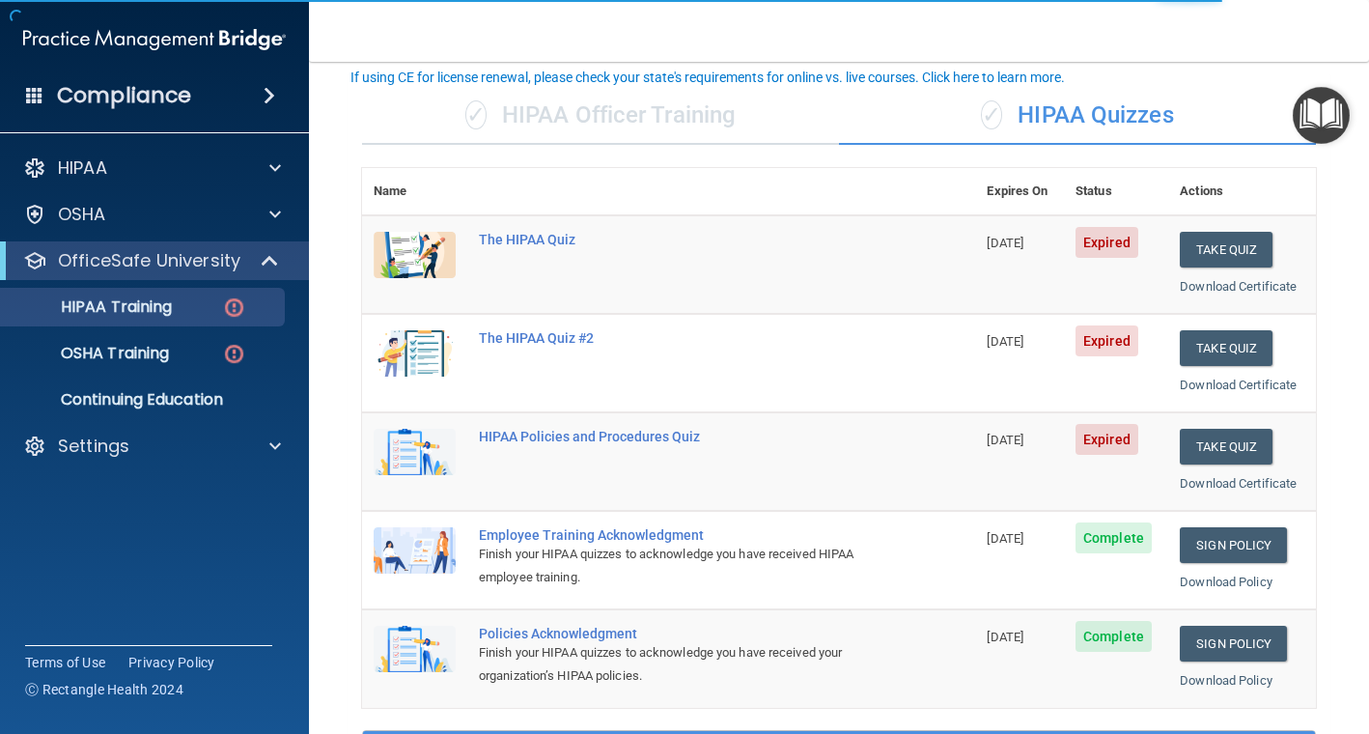
scroll to position [107, 0]
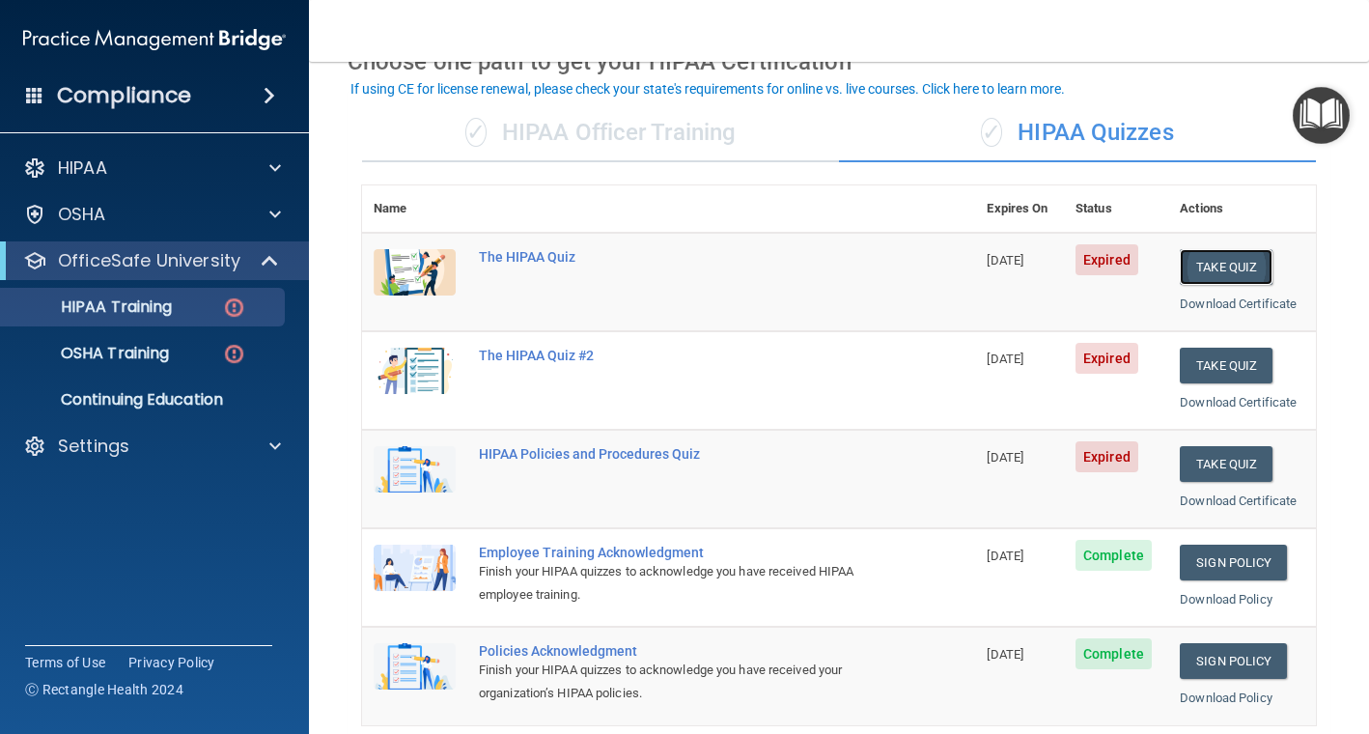
click at [1246, 269] on button "Take Quiz" at bounding box center [1226, 267] width 93 height 36
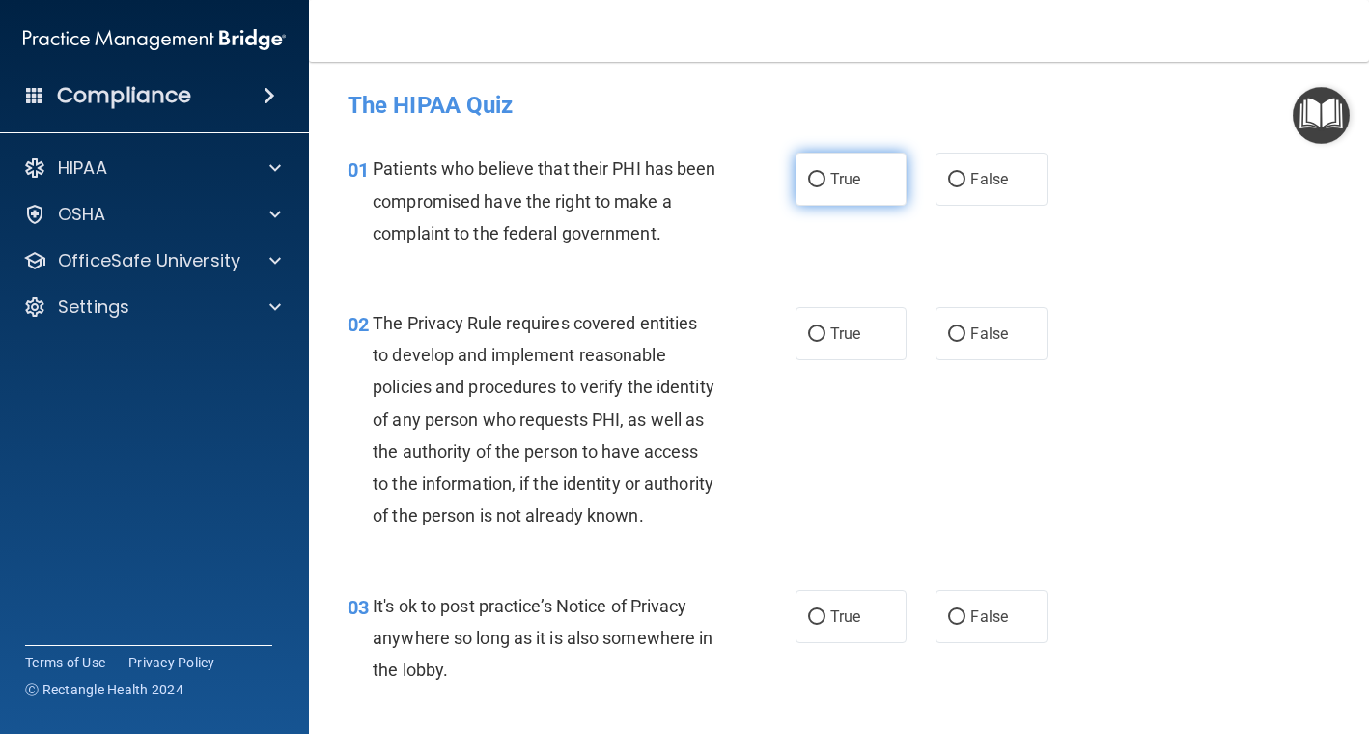
click at [821, 183] on input "True" at bounding box center [816, 180] width 17 height 14
radio input "true"
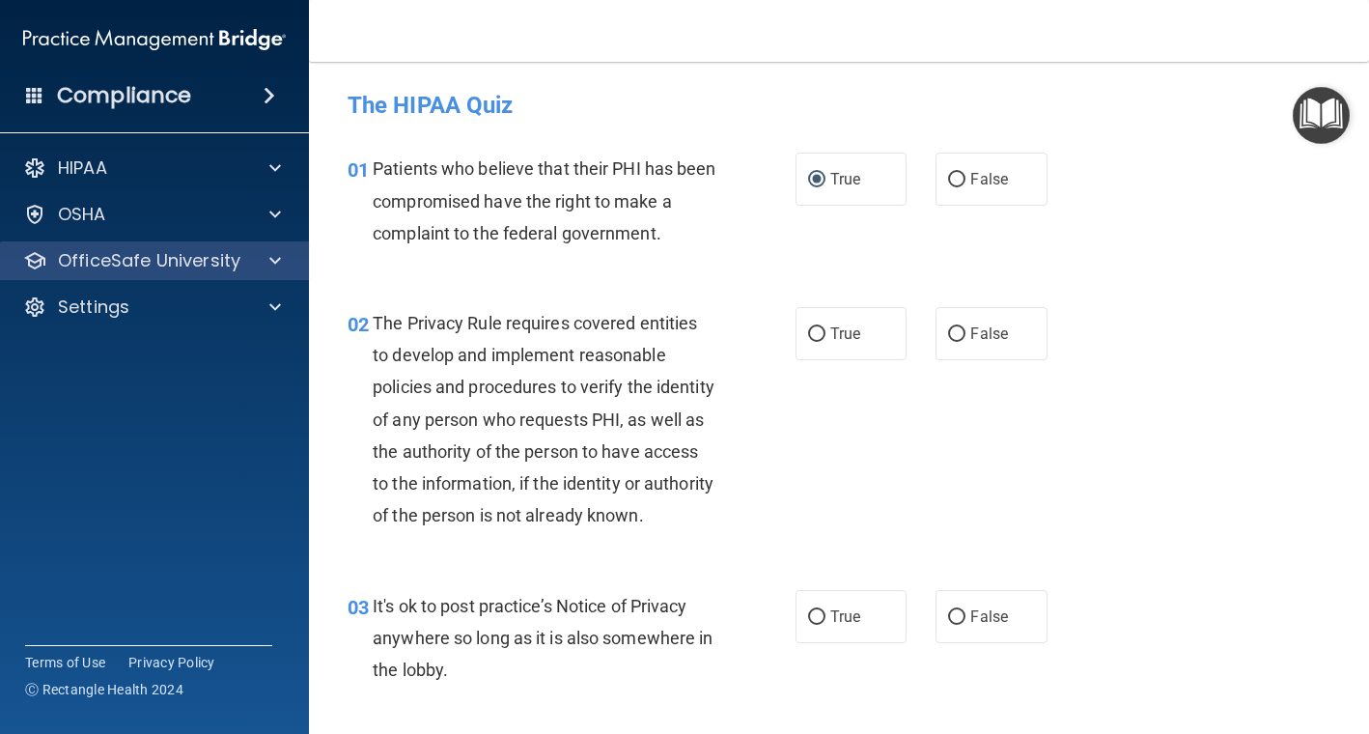
click at [243, 277] on div "OfficeSafe University" at bounding box center [155, 260] width 310 height 39
click at [268, 272] on div "OfficeSafe University" at bounding box center [155, 260] width 310 height 39
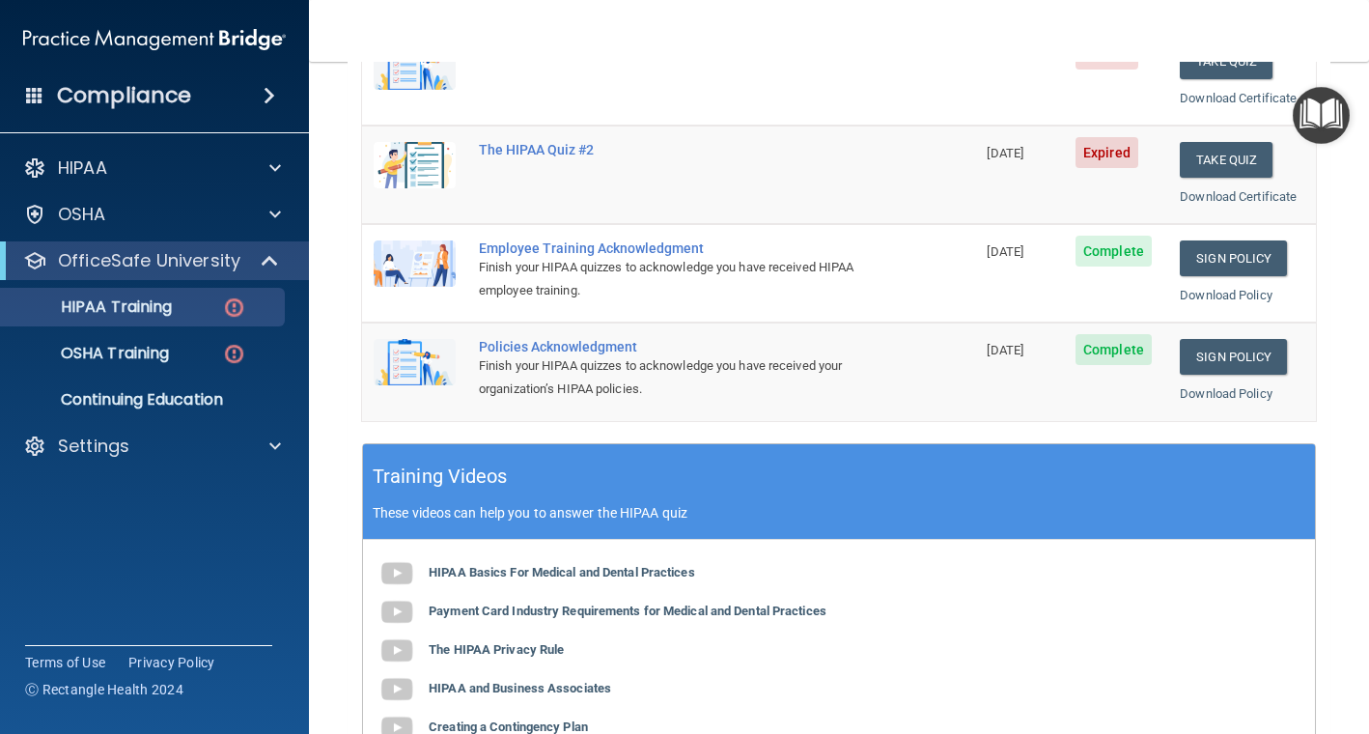
scroll to position [719, 0]
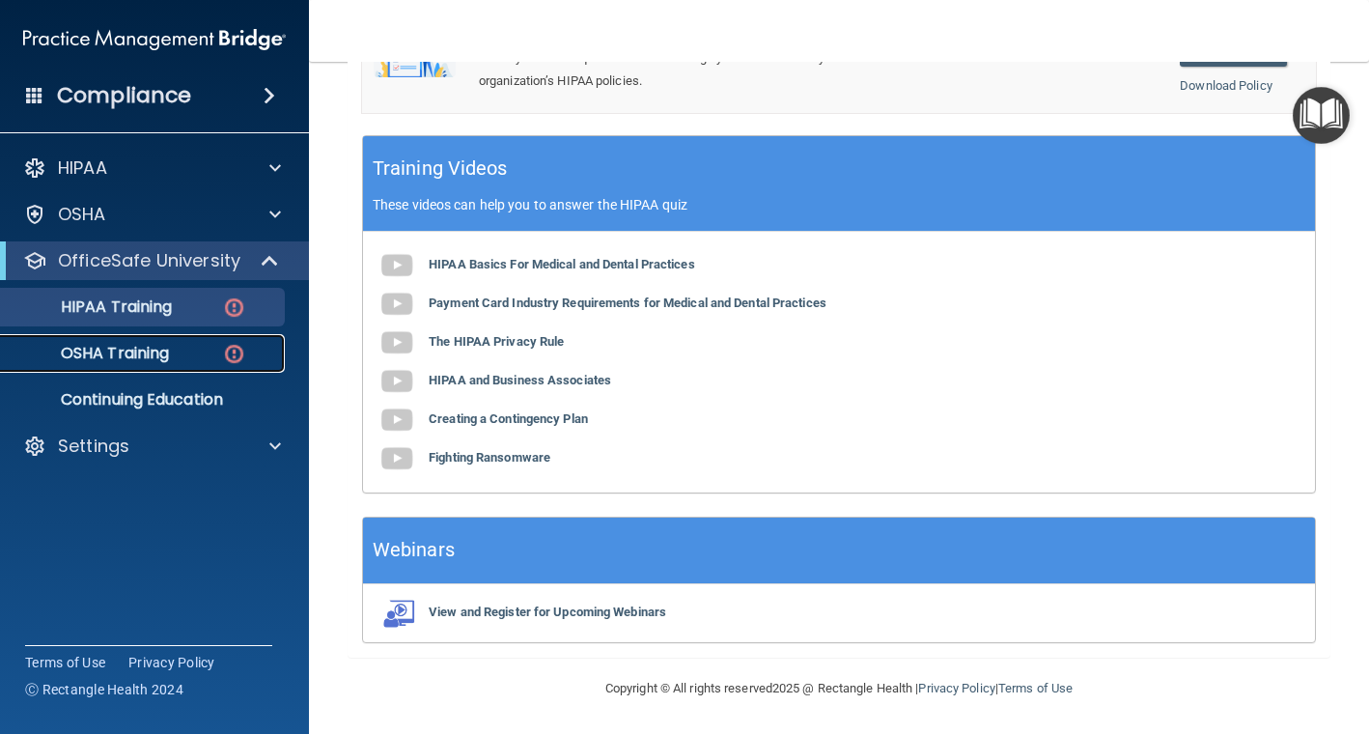
click at [150, 364] on link "OSHA Training" at bounding box center [133, 353] width 304 height 39
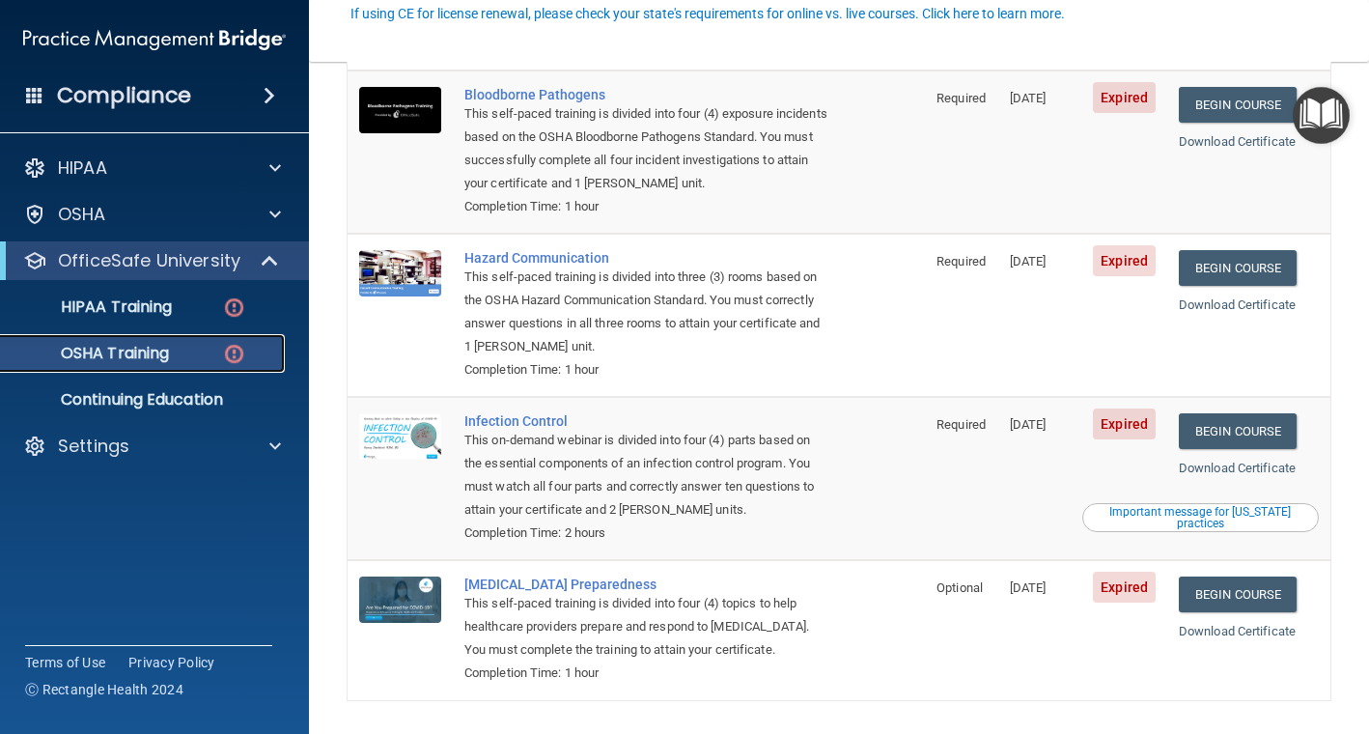
scroll to position [267, 0]
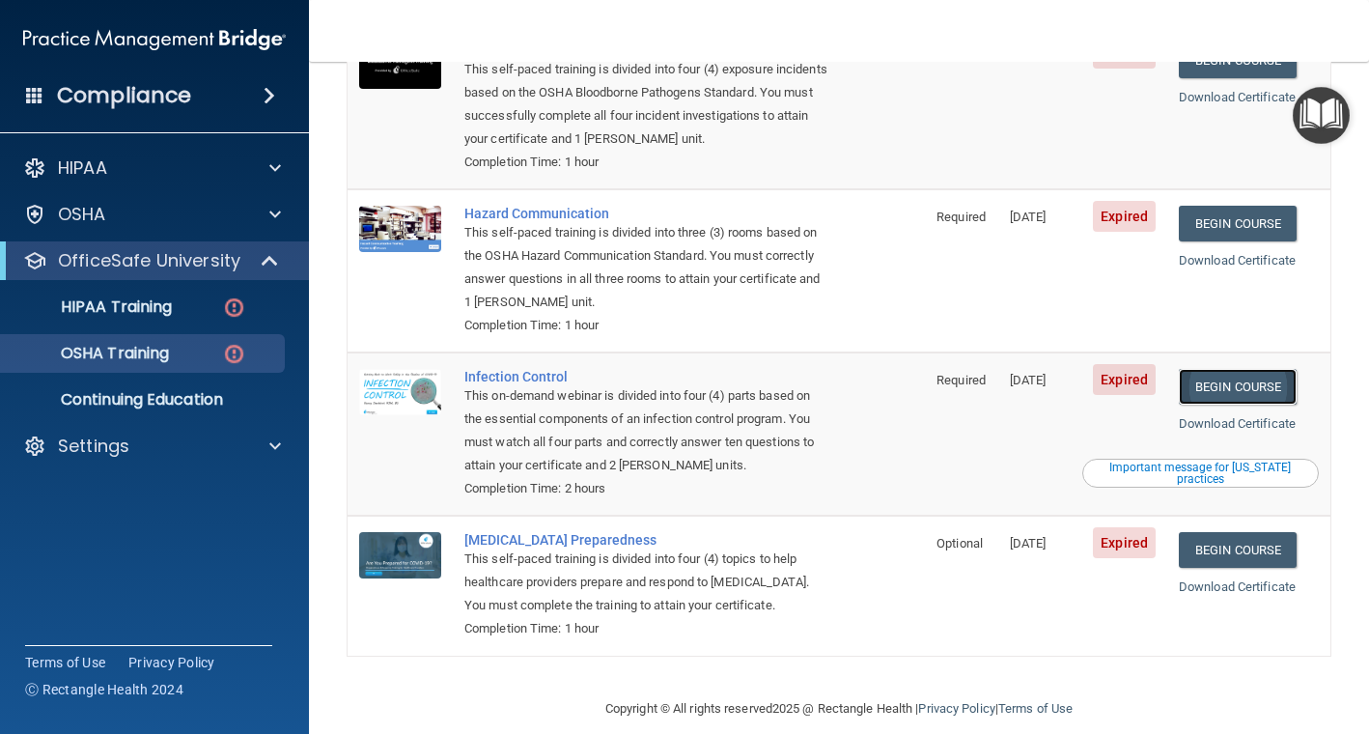
click at [1230, 369] on link "Begin Course" at bounding box center [1238, 387] width 118 height 36
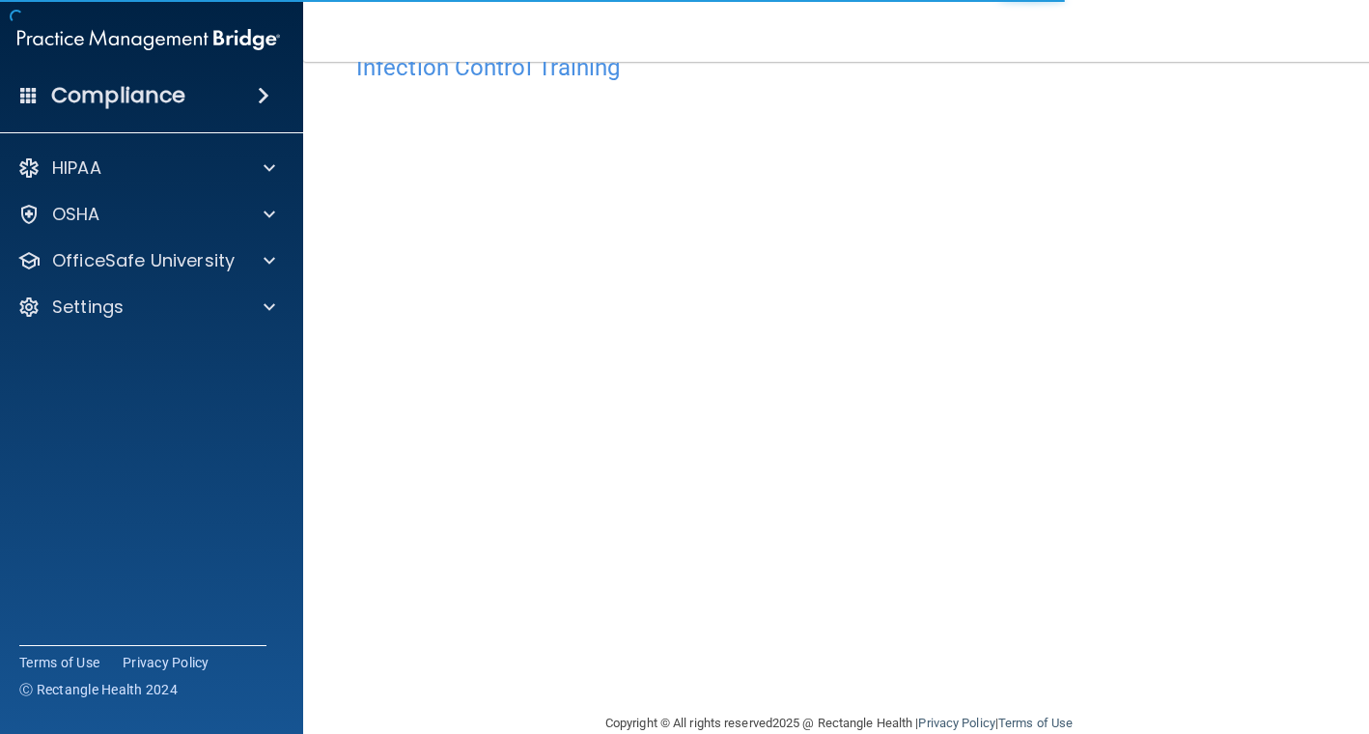
scroll to position [93, 0]
